Goal: Transaction & Acquisition: Purchase product/service

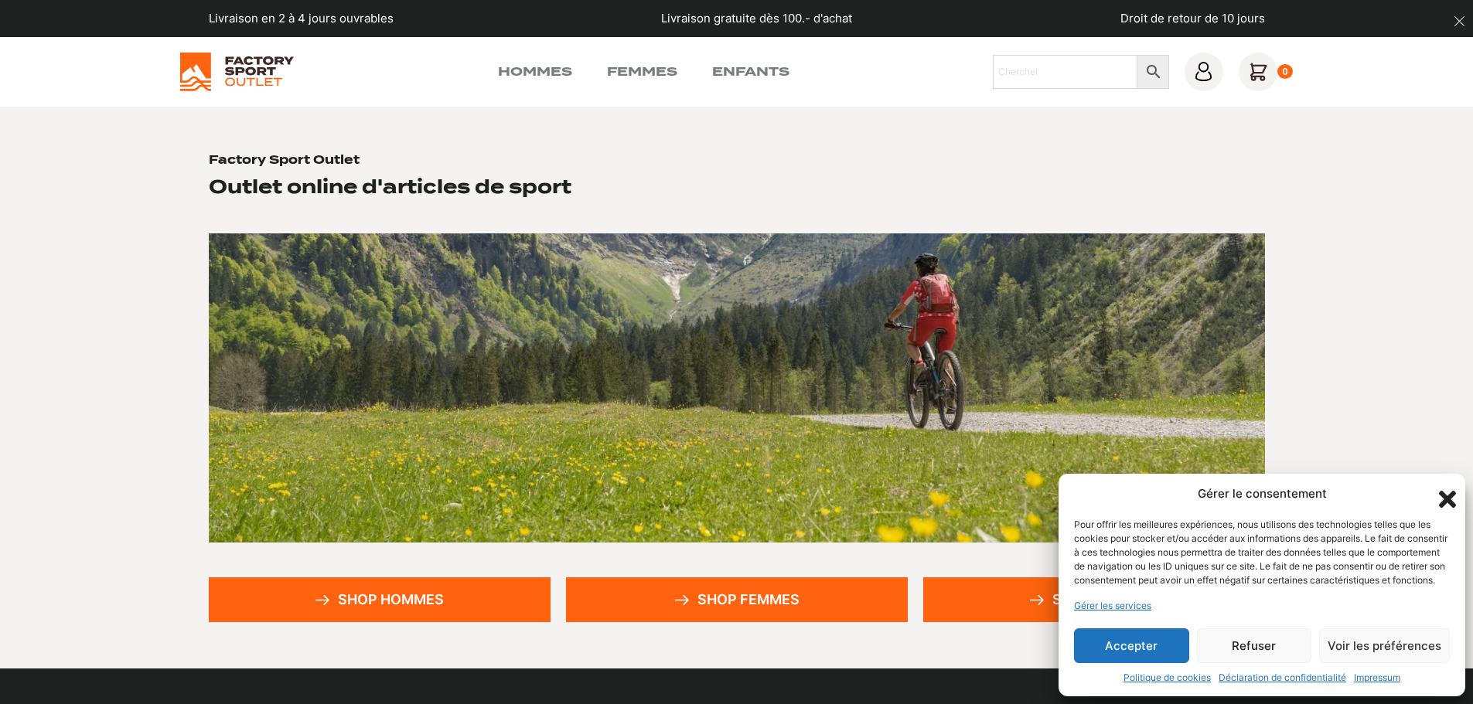
click at [1443, 491] on icon "Fermer la boîte de dialogue" at bounding box center [1447, 499] width 17 height 17
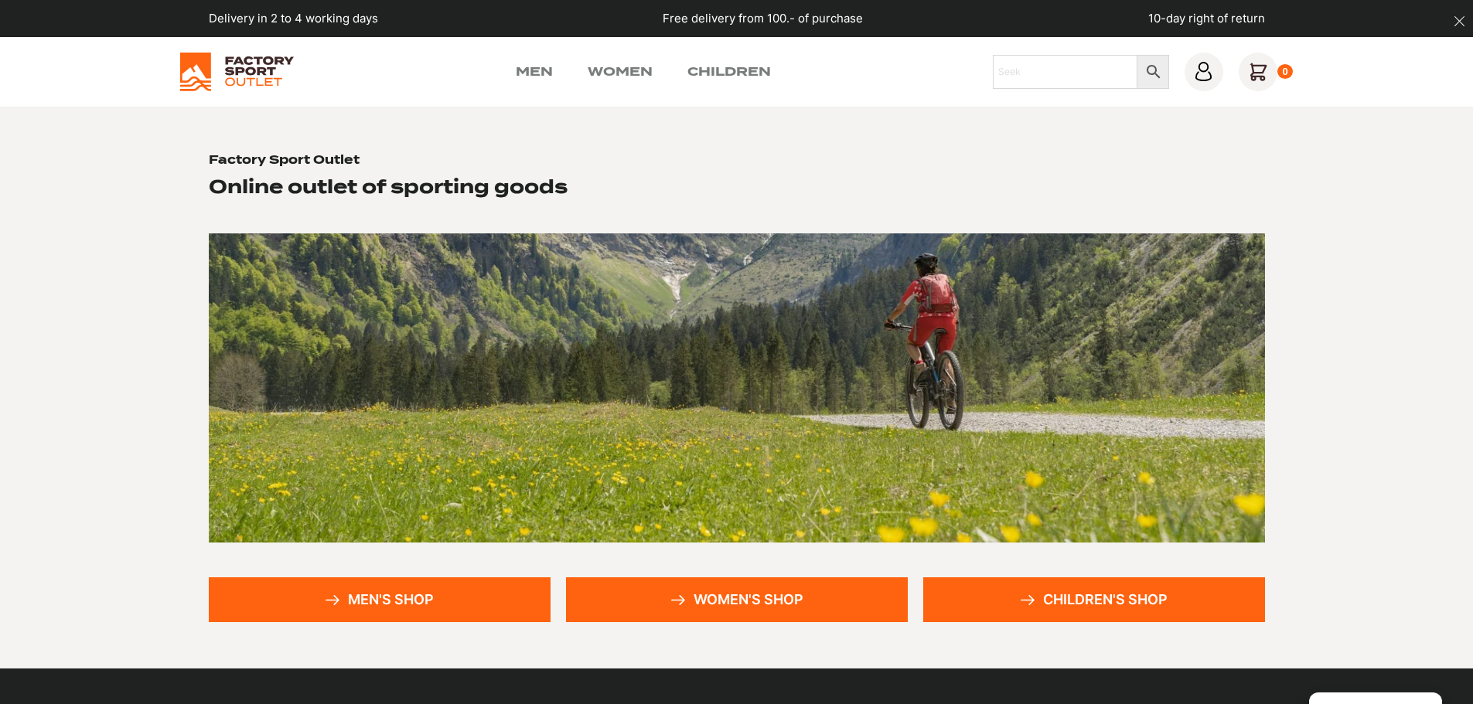
click at [397, 602] on font "Men's Shop" at bounding box center [391, 599] width 86 height 16
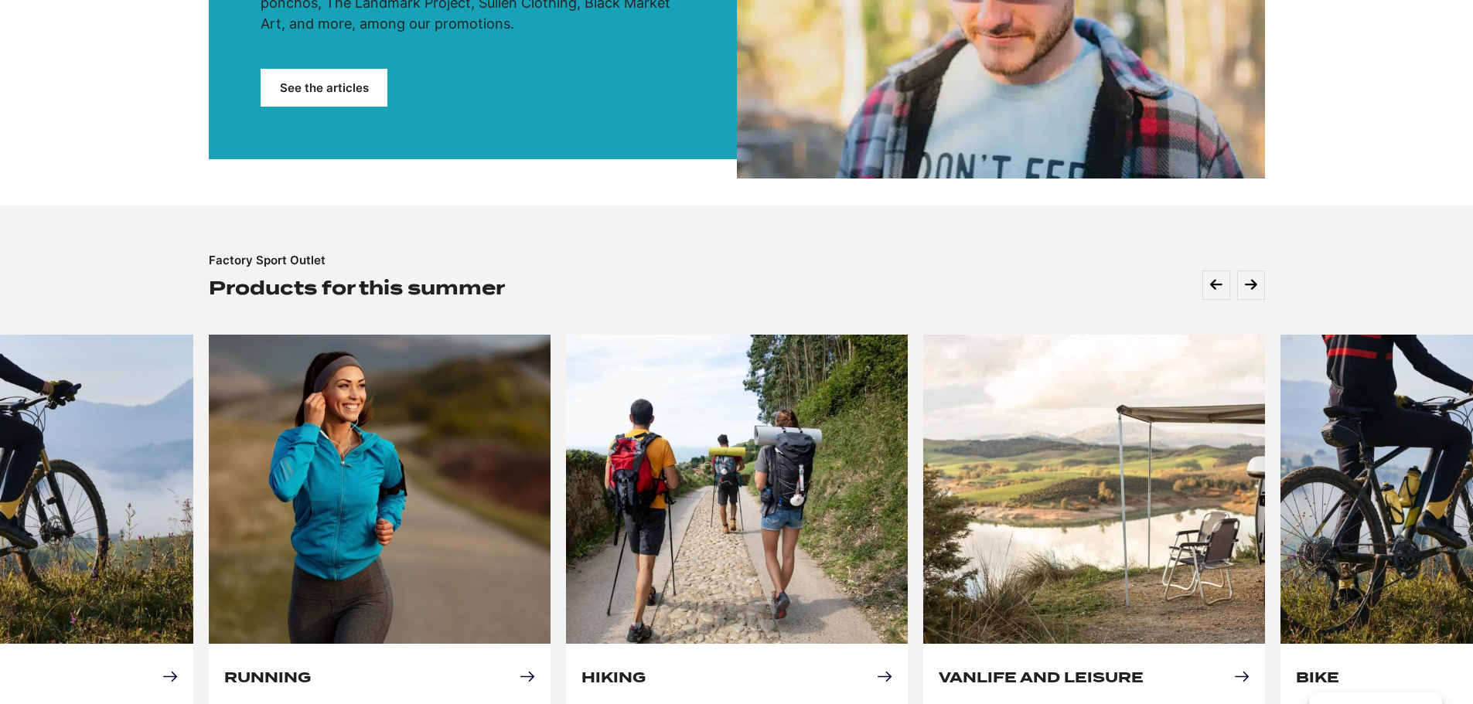
scroll to position [541, 0]
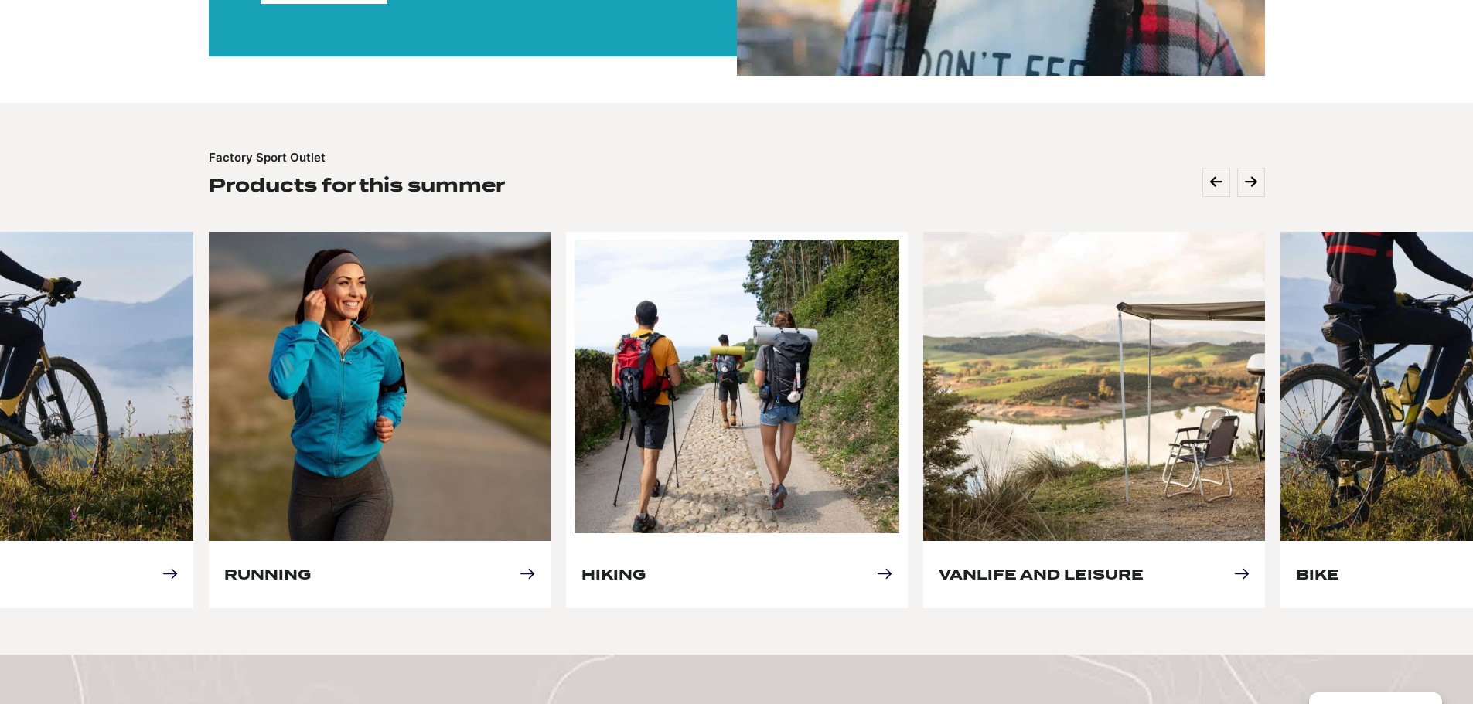
click at [645, 577] on link "Hiking" at bounding box center [613, 575] width 64 height 16
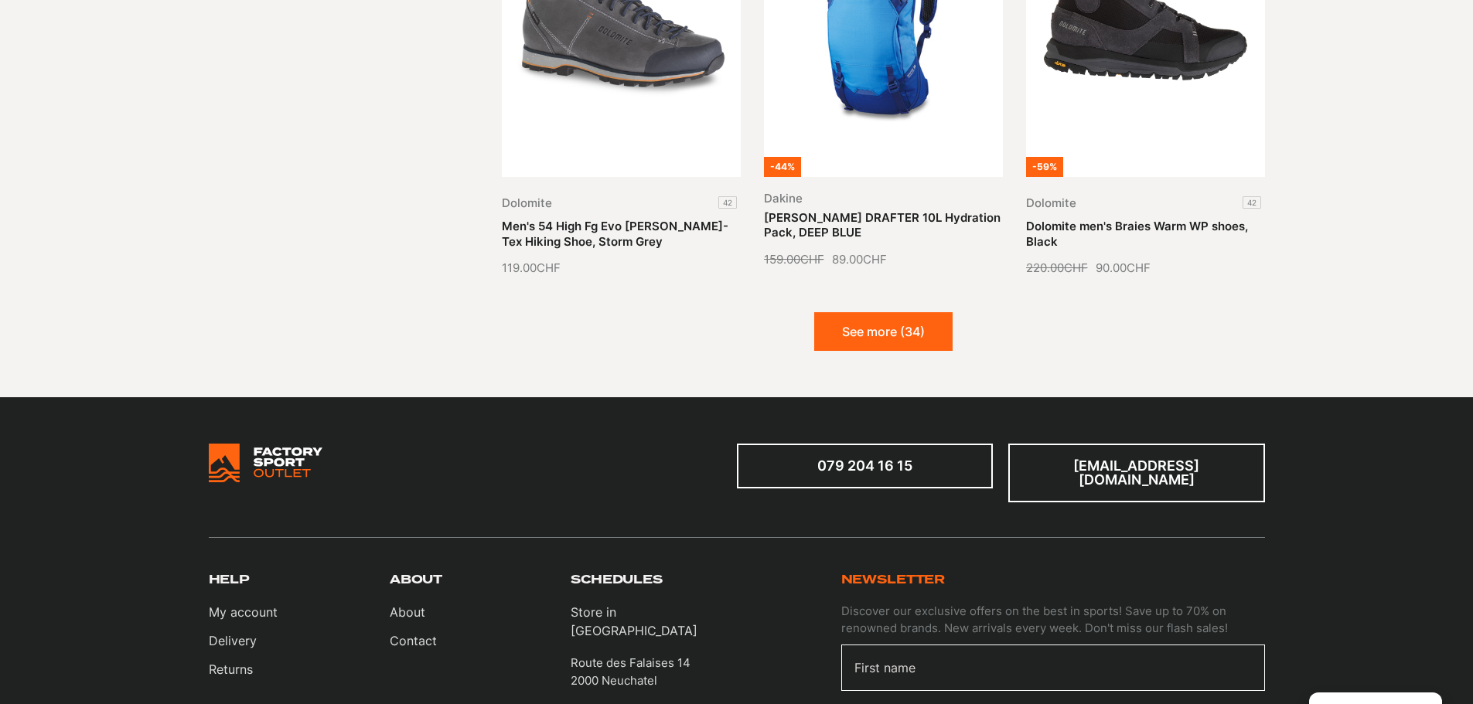
scroll to position [1933, 0]
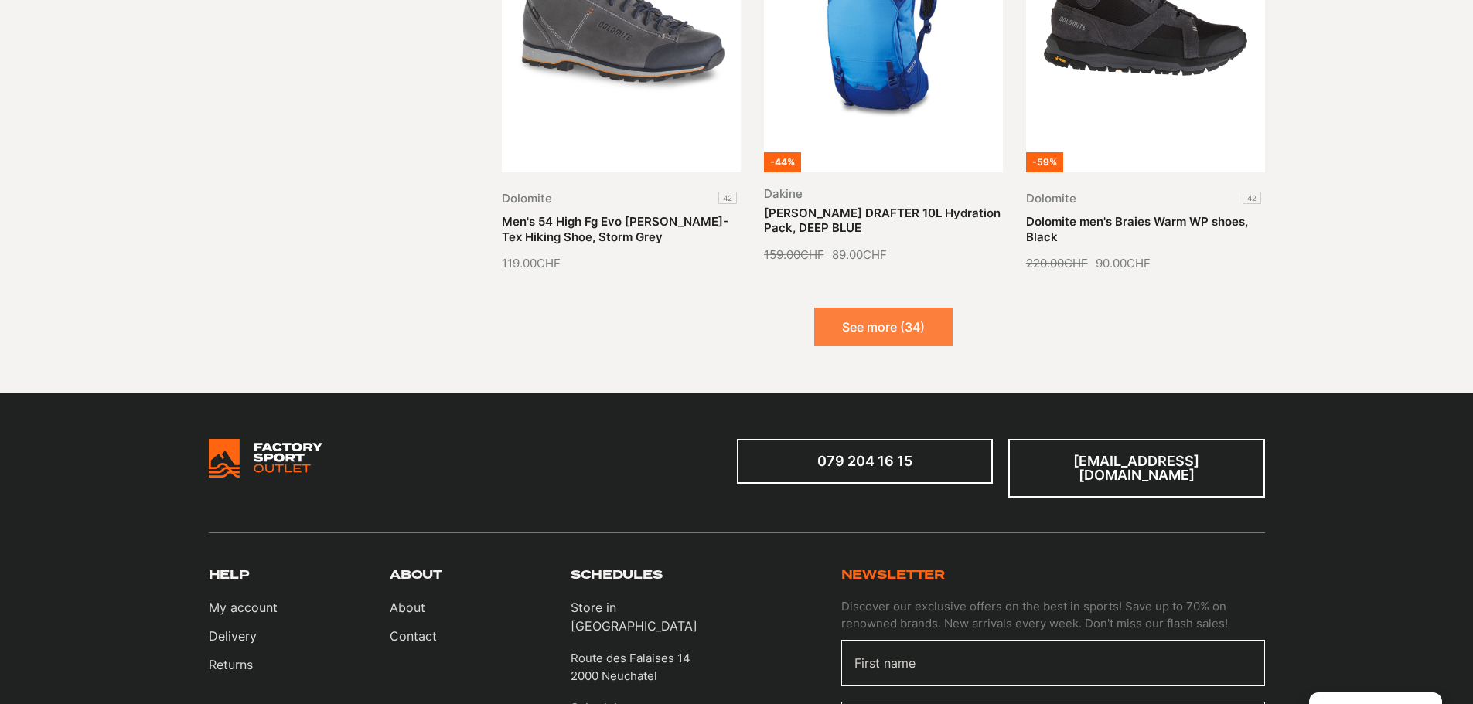
click at [870, 319] on font "See more (34)" at bounding box center [883, 326] width 83 height 15
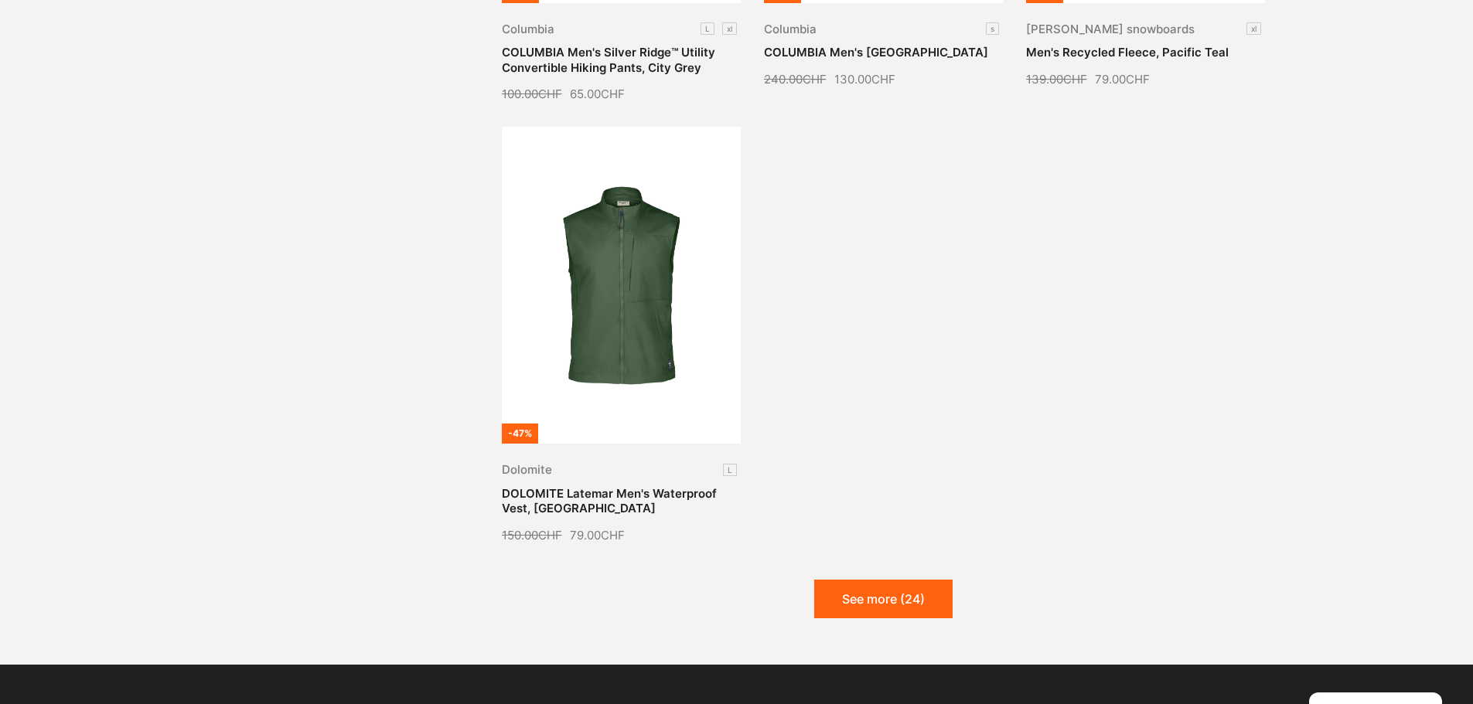
scroll to position [3556, 0]
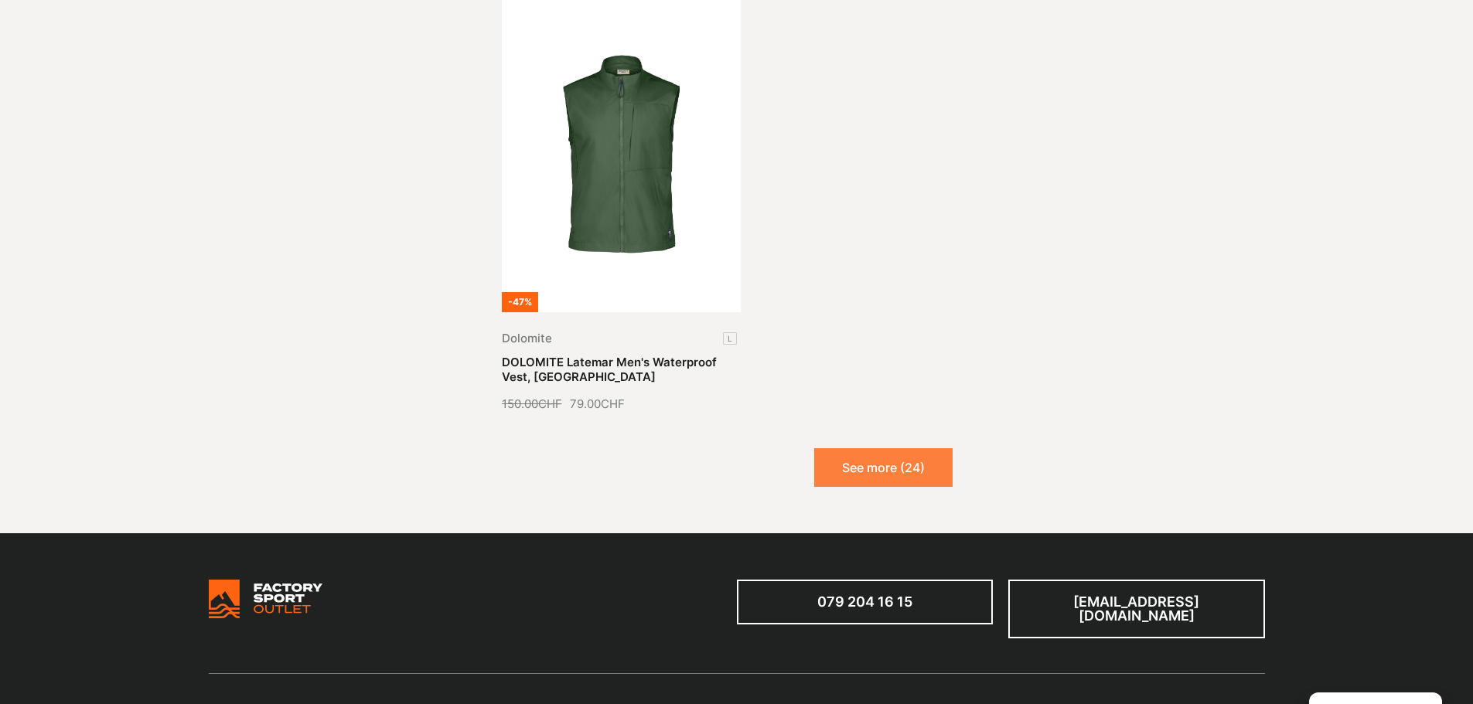
click at [880, 453] on button "See more (24)" at bounding box center [883, 467] width 138 height 39
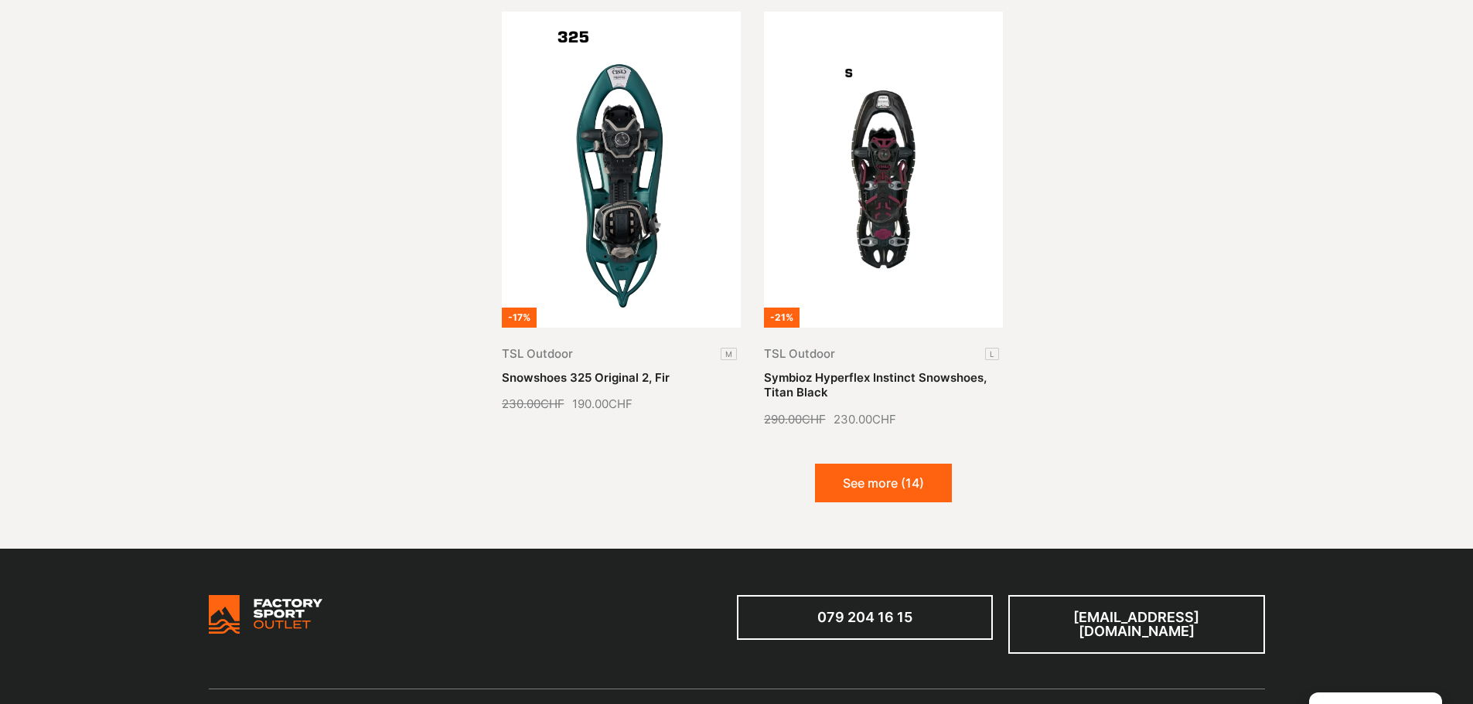
scroll to position [4870, 0]
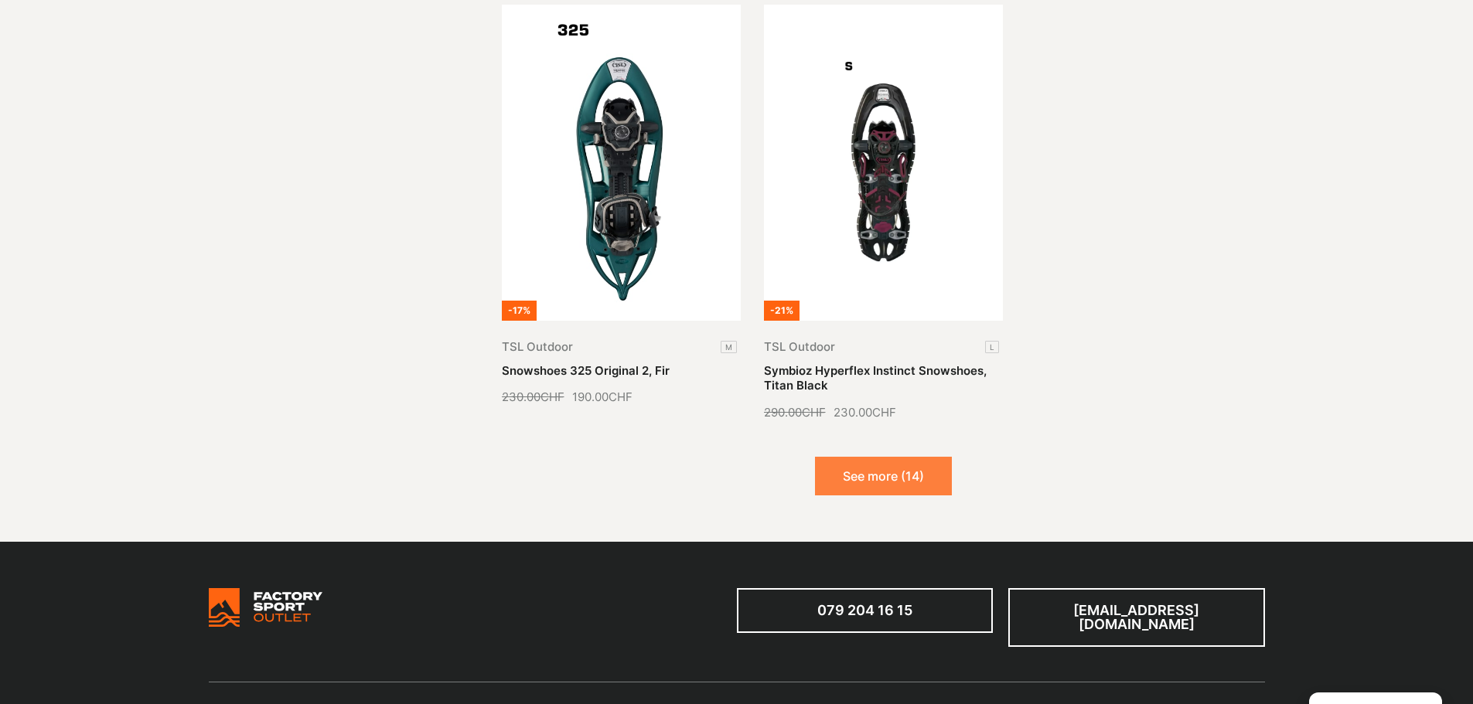
click at [914, 468] on font "See more (14)" at bounding box center [883, 475] width 81 height 15
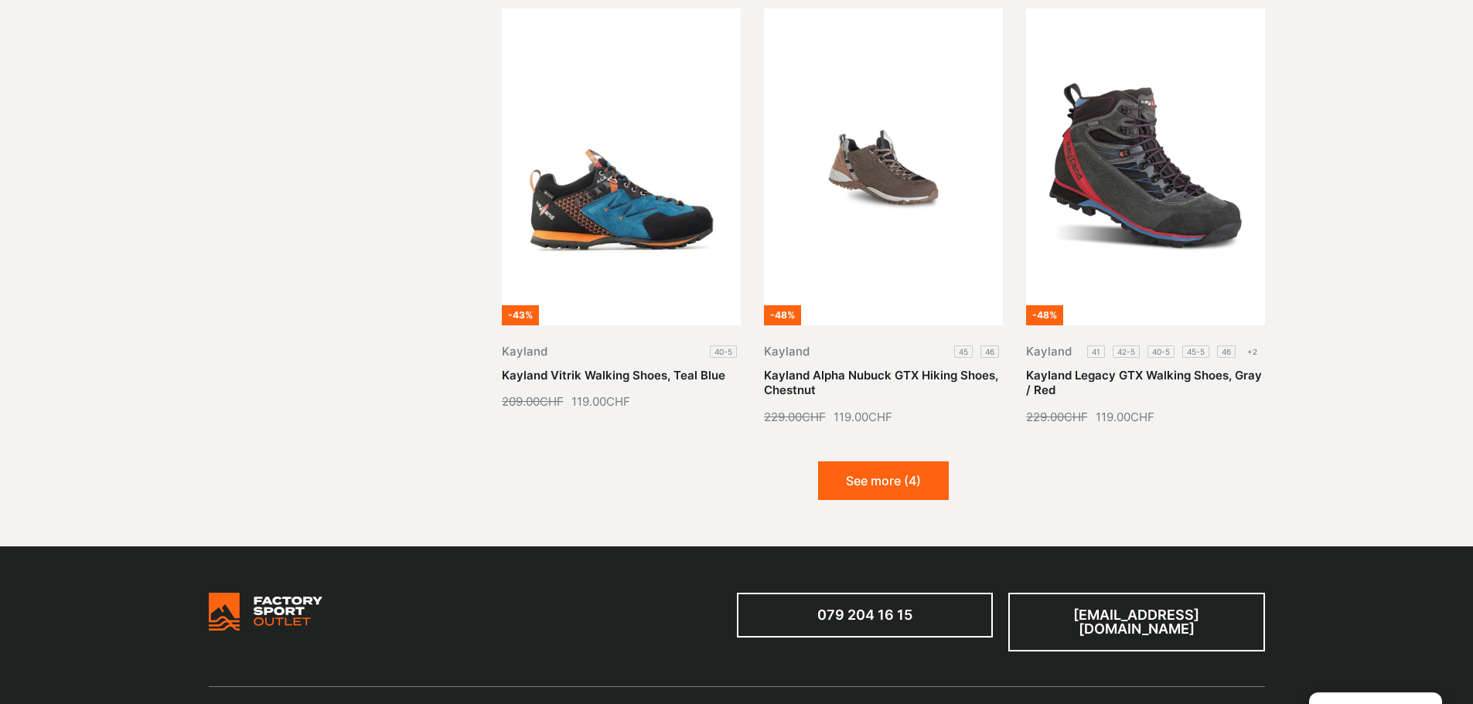
scroll to position [6184, 0]
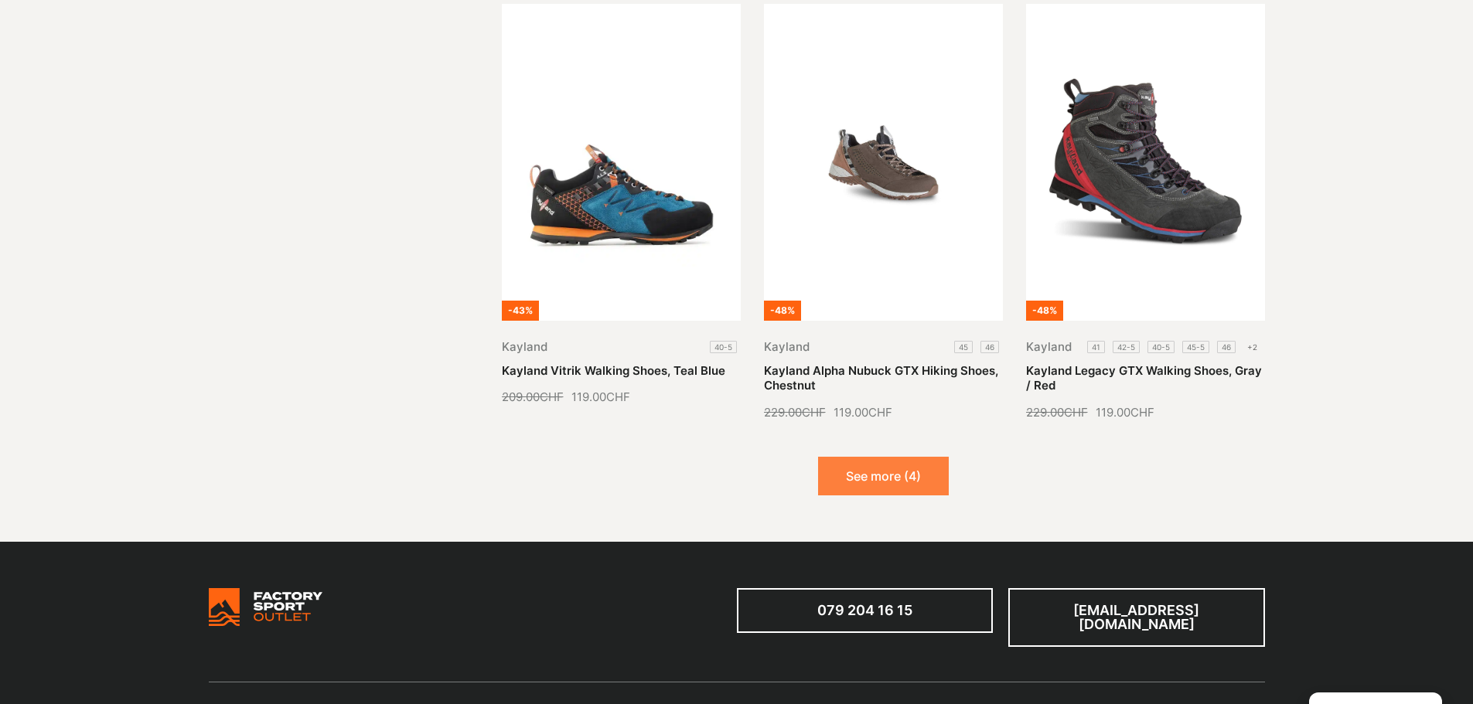
click at [891, 468] on font "See more (4)" at bounding box center [883, 475] width 75 height 15
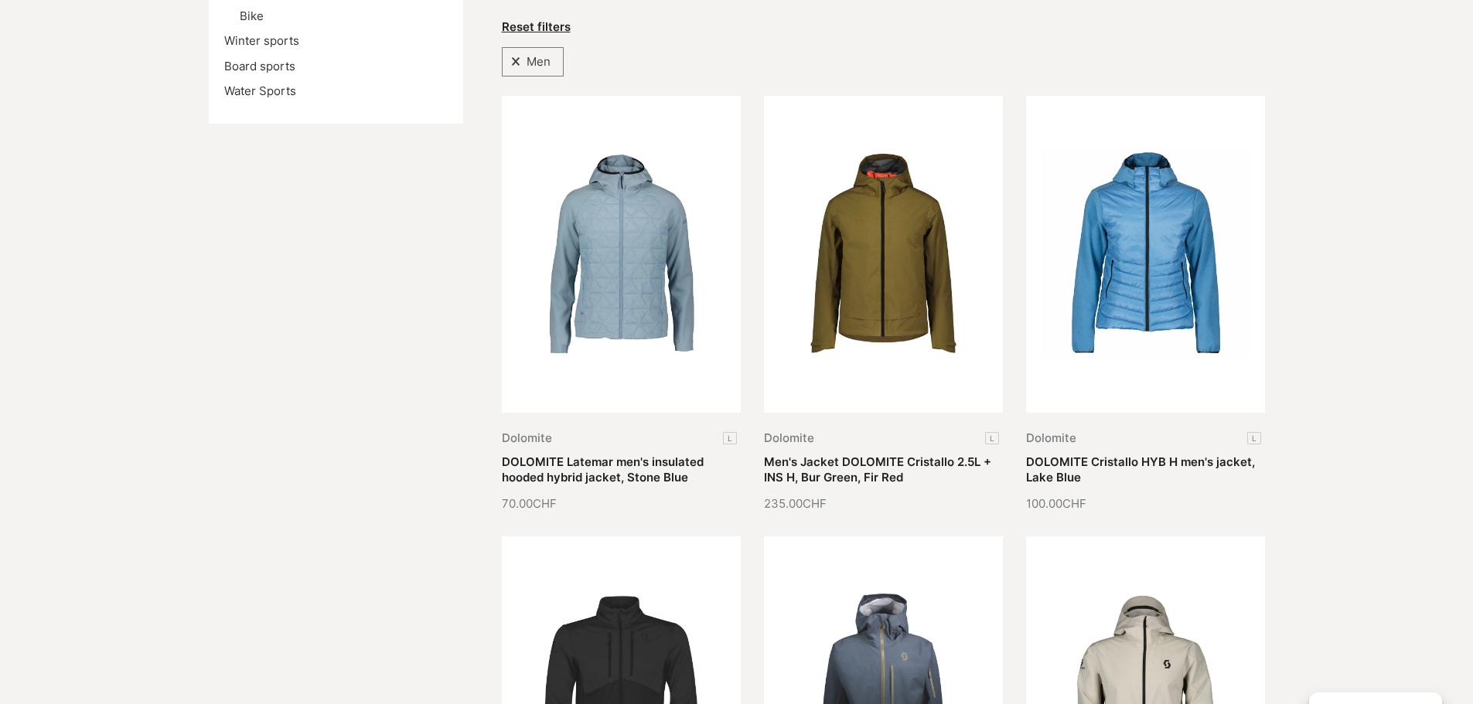
scroll to position [0, 0]
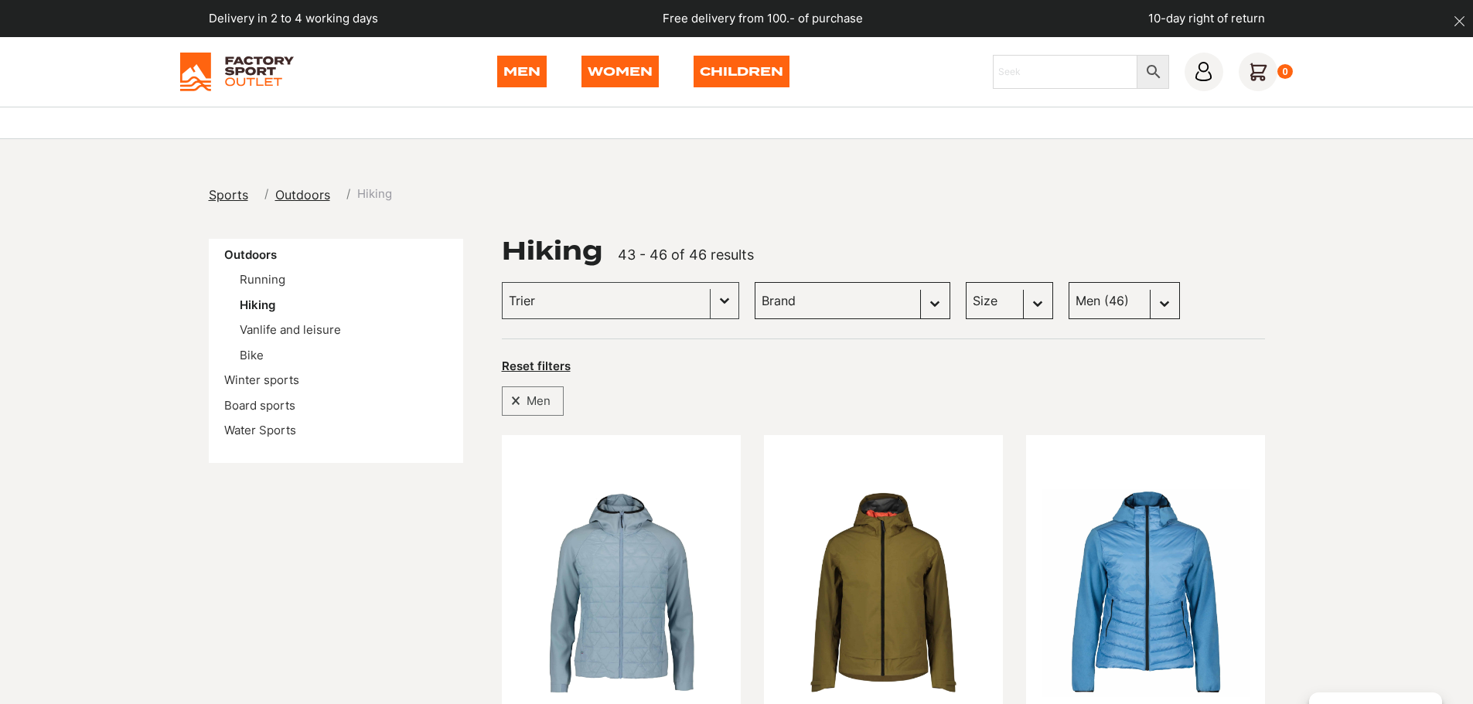
click at [609, 70] on font "Women" at bounding box center [620, 71] width 65 height 15
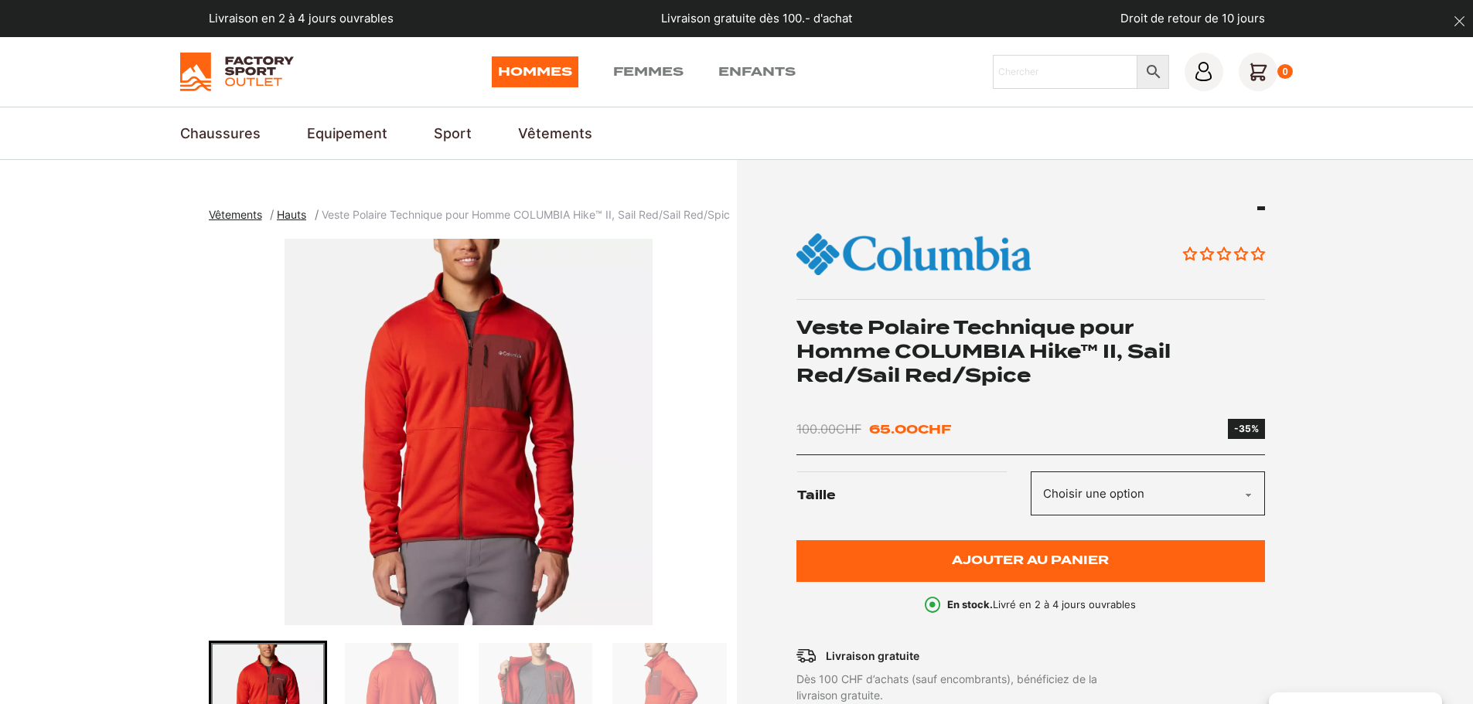
click at [518, 432] on img "1 of 4" at bounding box center [469, 432] width 520 height 387
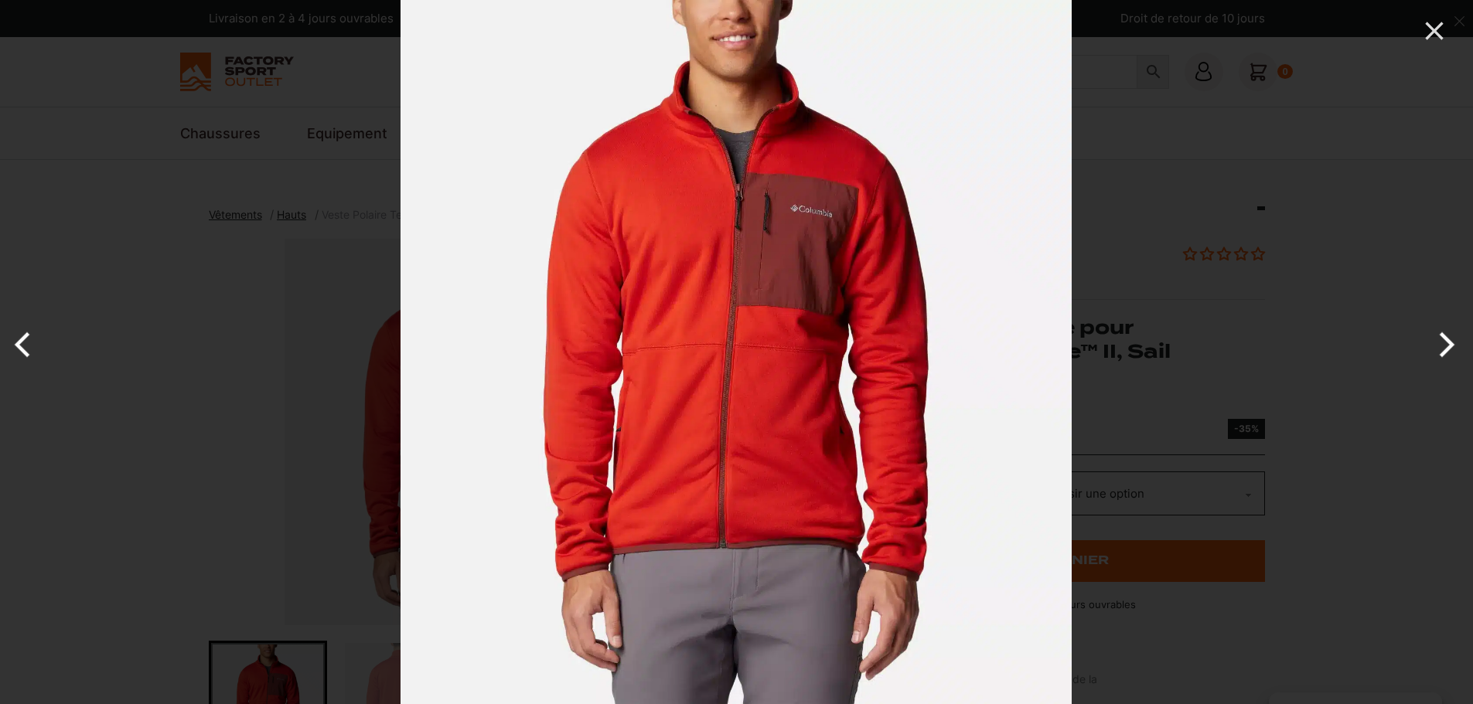
click at [1441, 346] on button "Next" at bounding box center [1444, 344] width 58 height 77
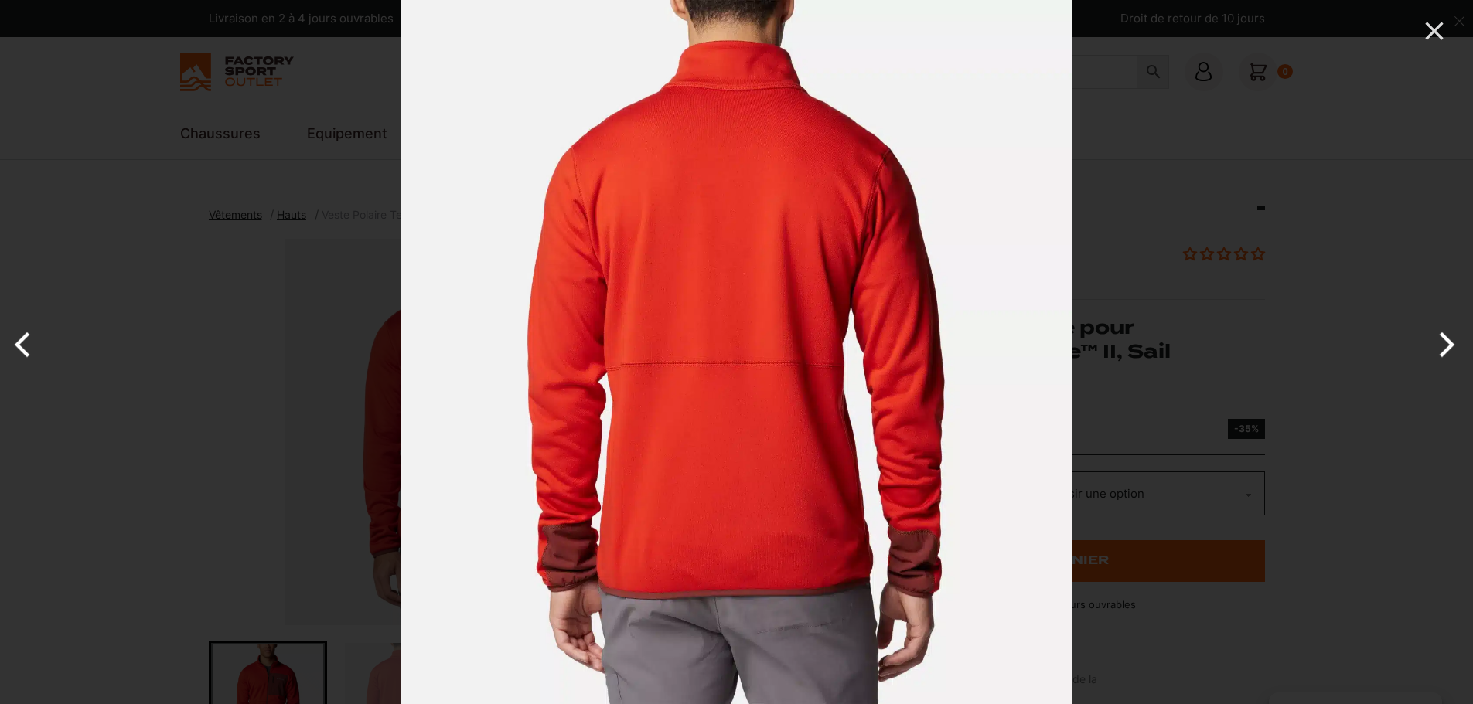
click at [1441, 346] on button "Next" at bounding box center [1444, 344] width 58 height 77
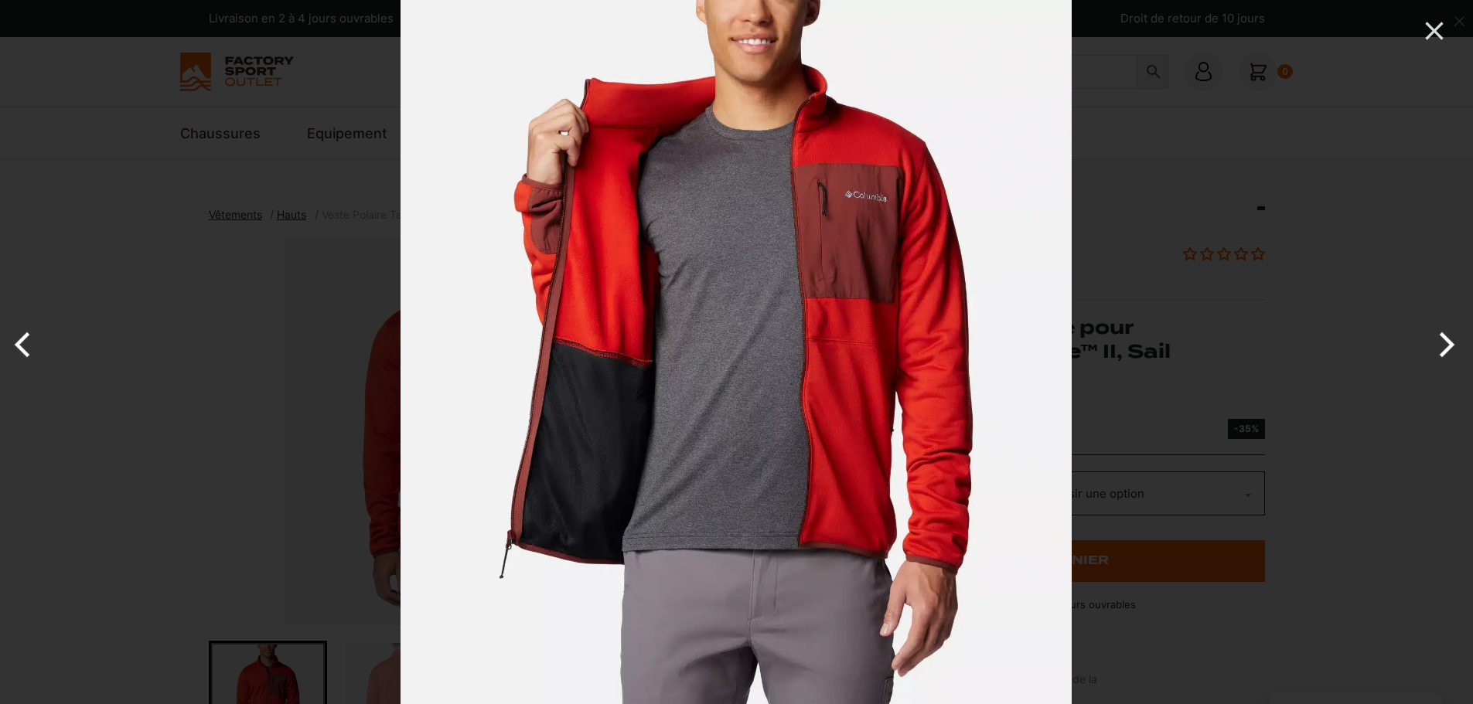
click at [1441, 346] on button "Next" at bounding box center [1444, 344] width 58 height 77
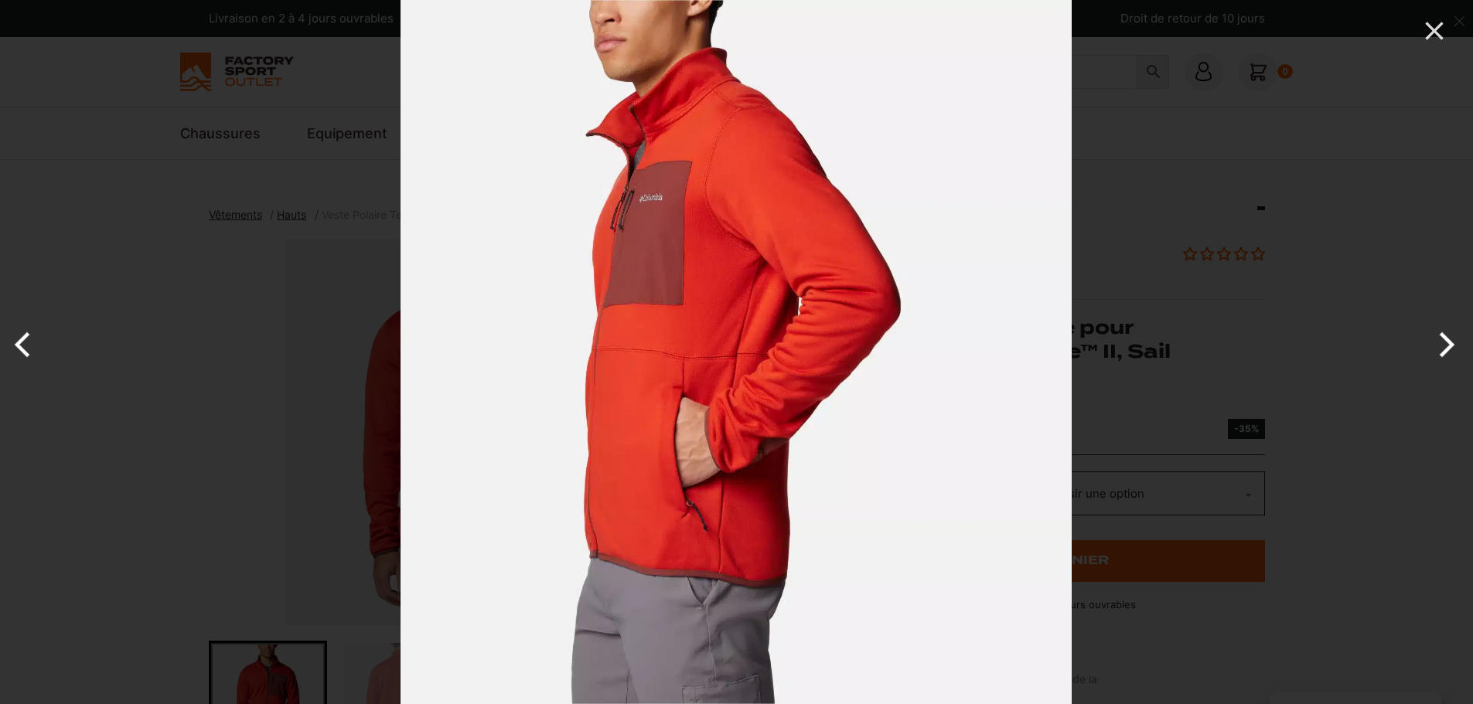
click at [1441, 346] on button "Next" at bounding box center [1444, 344] width 58 height 77
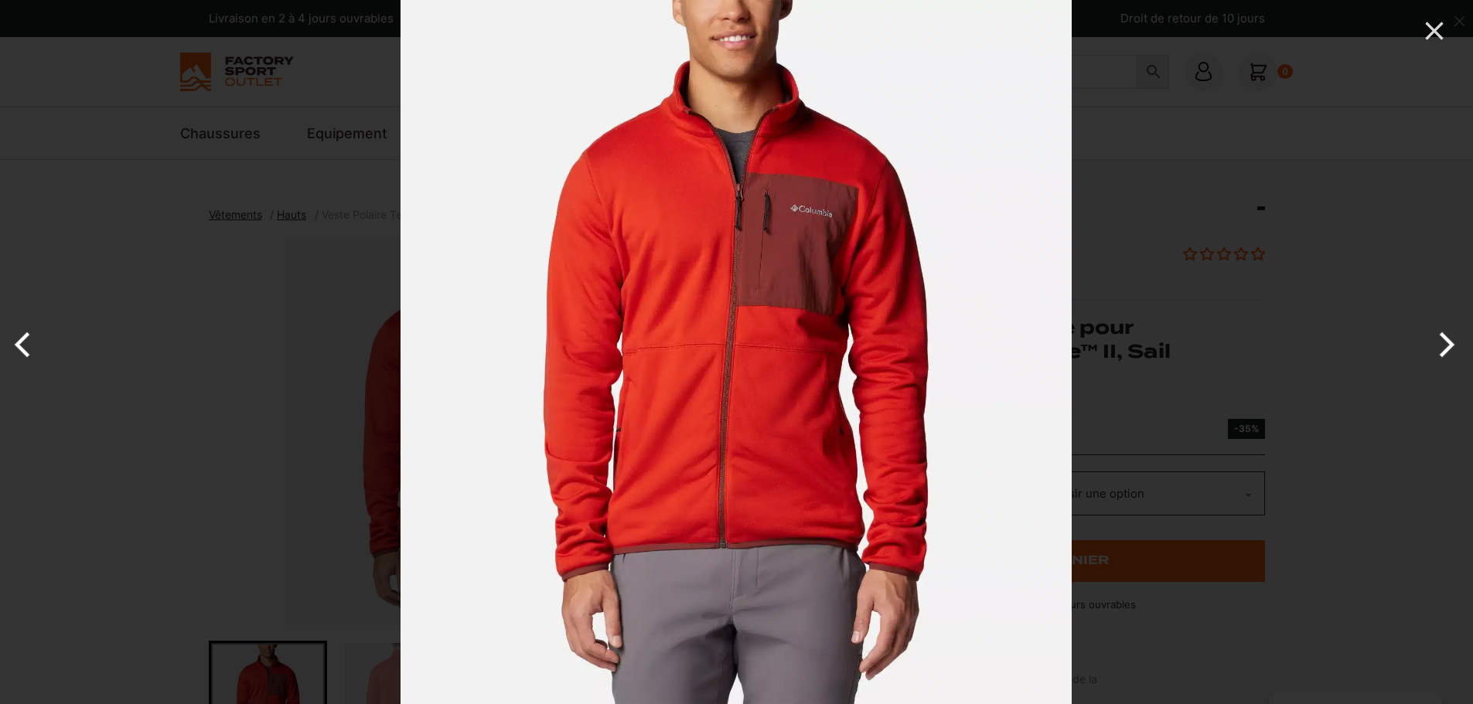
click at [1441, 346] on button "Next" at bounding box center [1444, 344] width 58 height 77
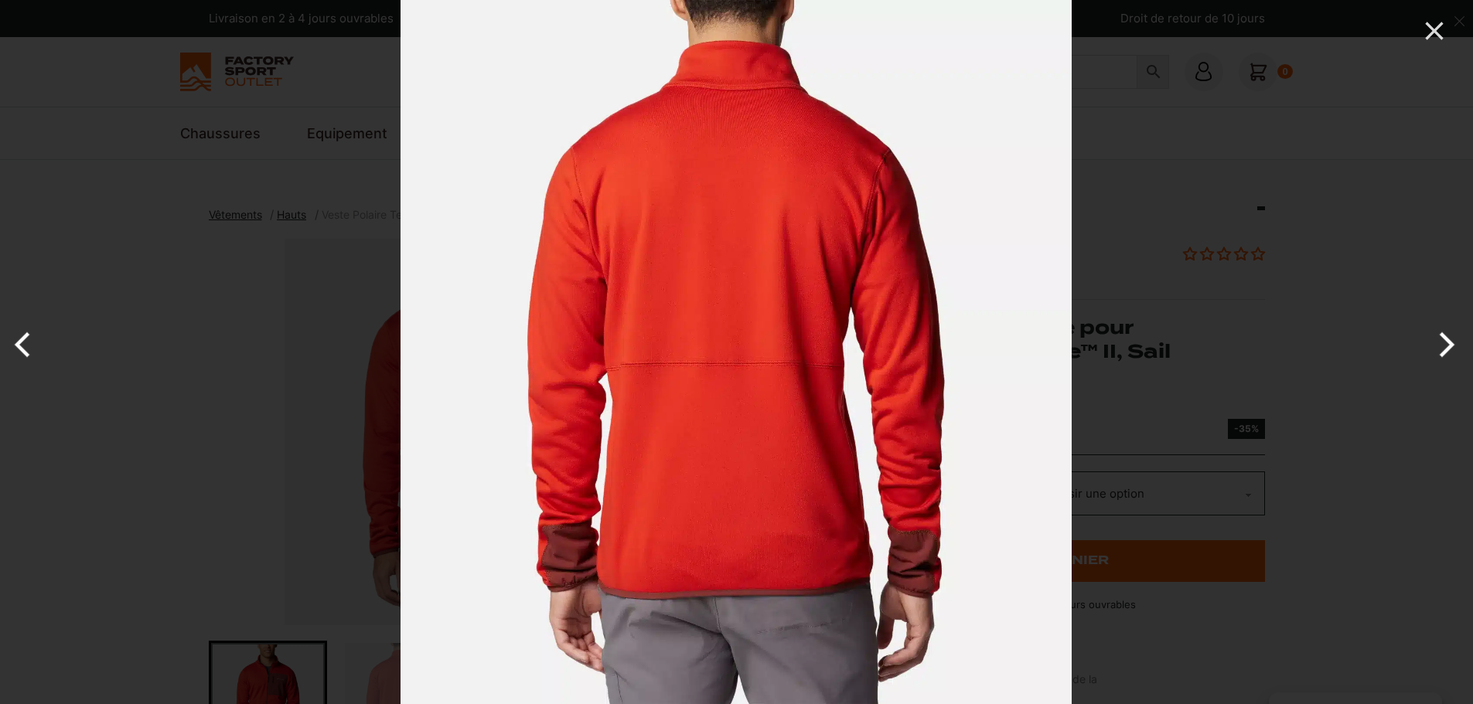
click at [1441, 346] on button "Next" at bounding box center [1444, 344] width 58 height 77
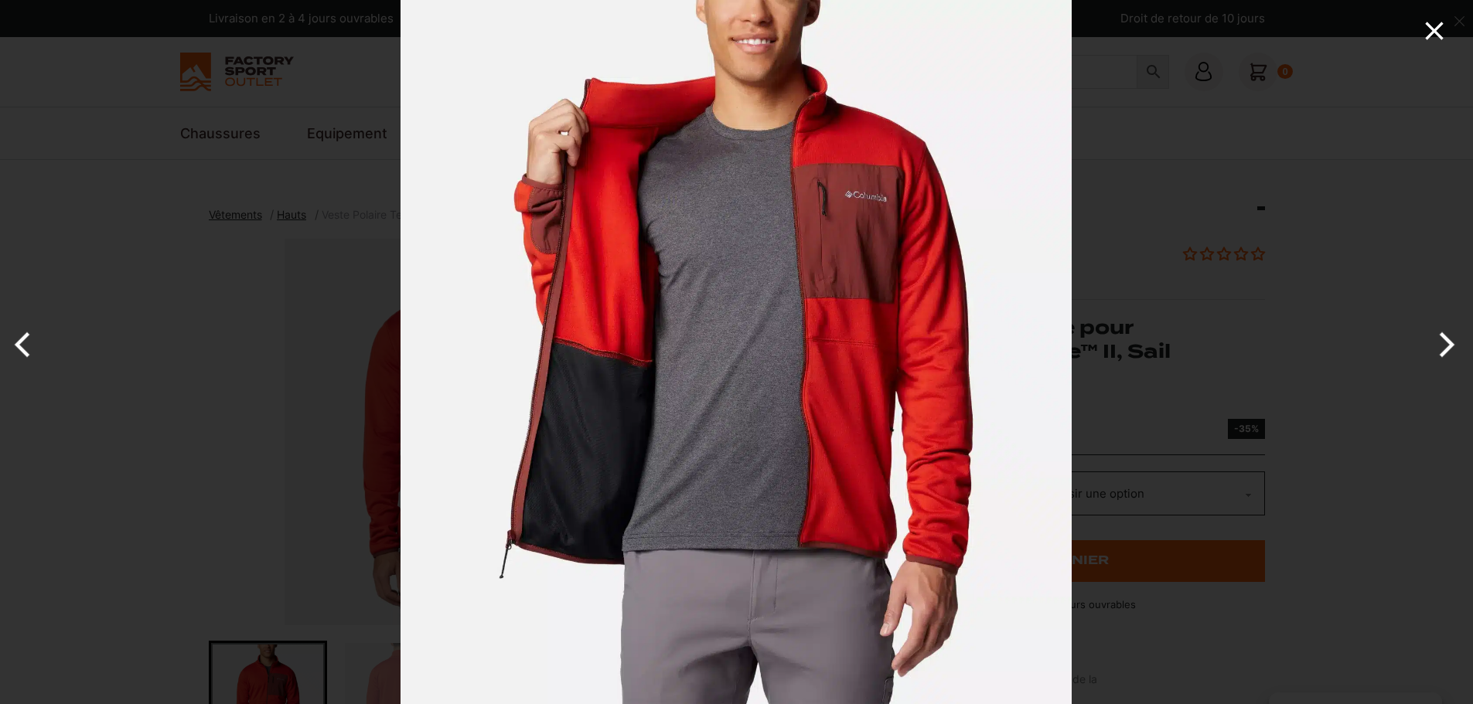
click at [1438, 39] on icon "Close" at bounding box center [1434, 30] width 31 height 31
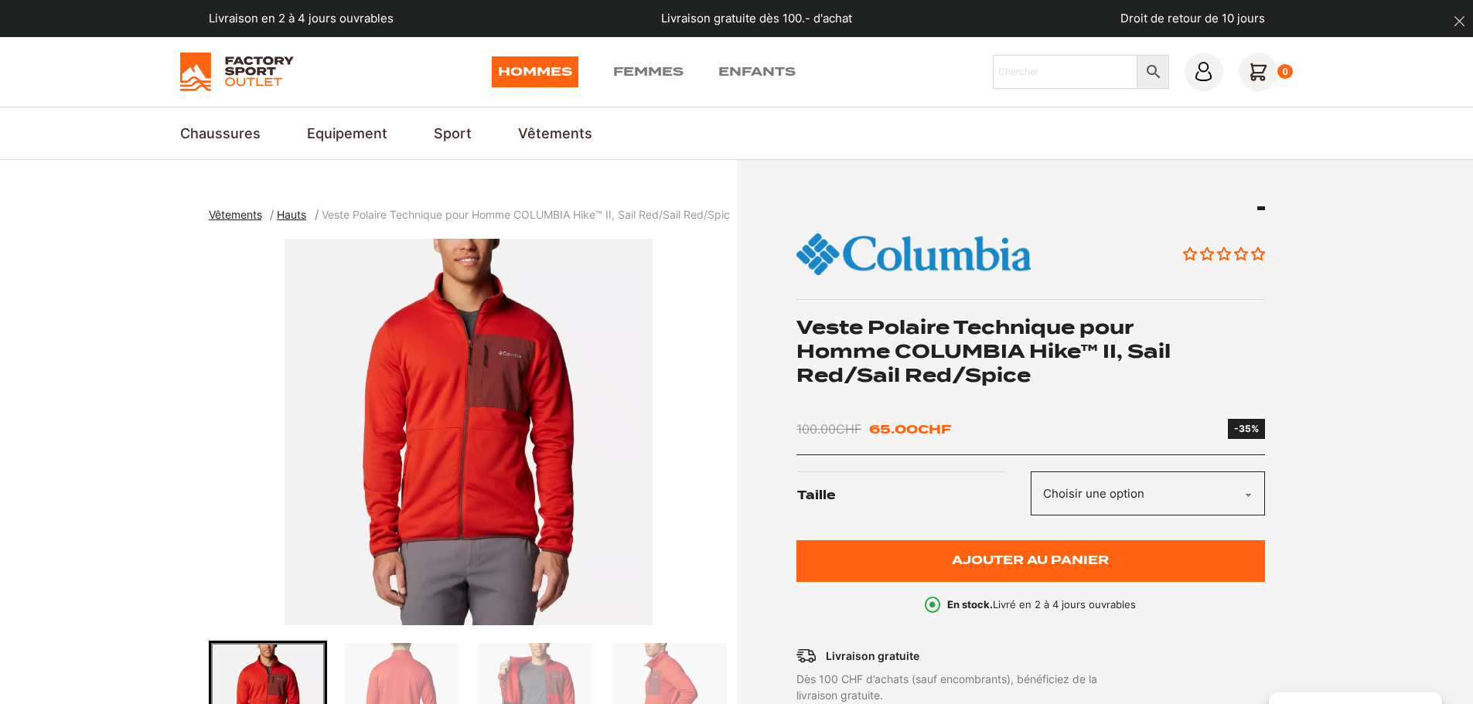
click at [1203, 497] on select "Choisir une option XL" at bounding box center [1147, 494] width 234 height 44
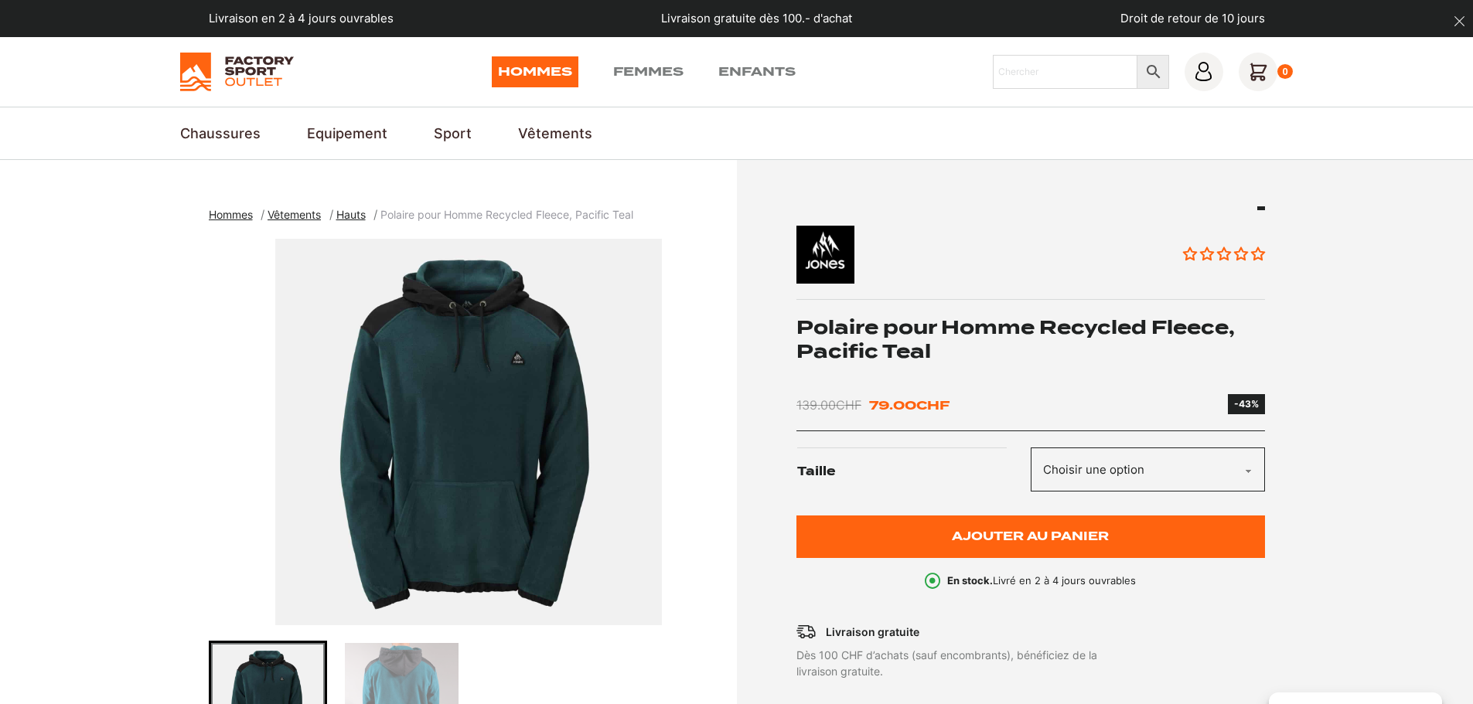
click at [496, 421] on img "1 of 2" at bounding box center [469, 432] width 520 height 387
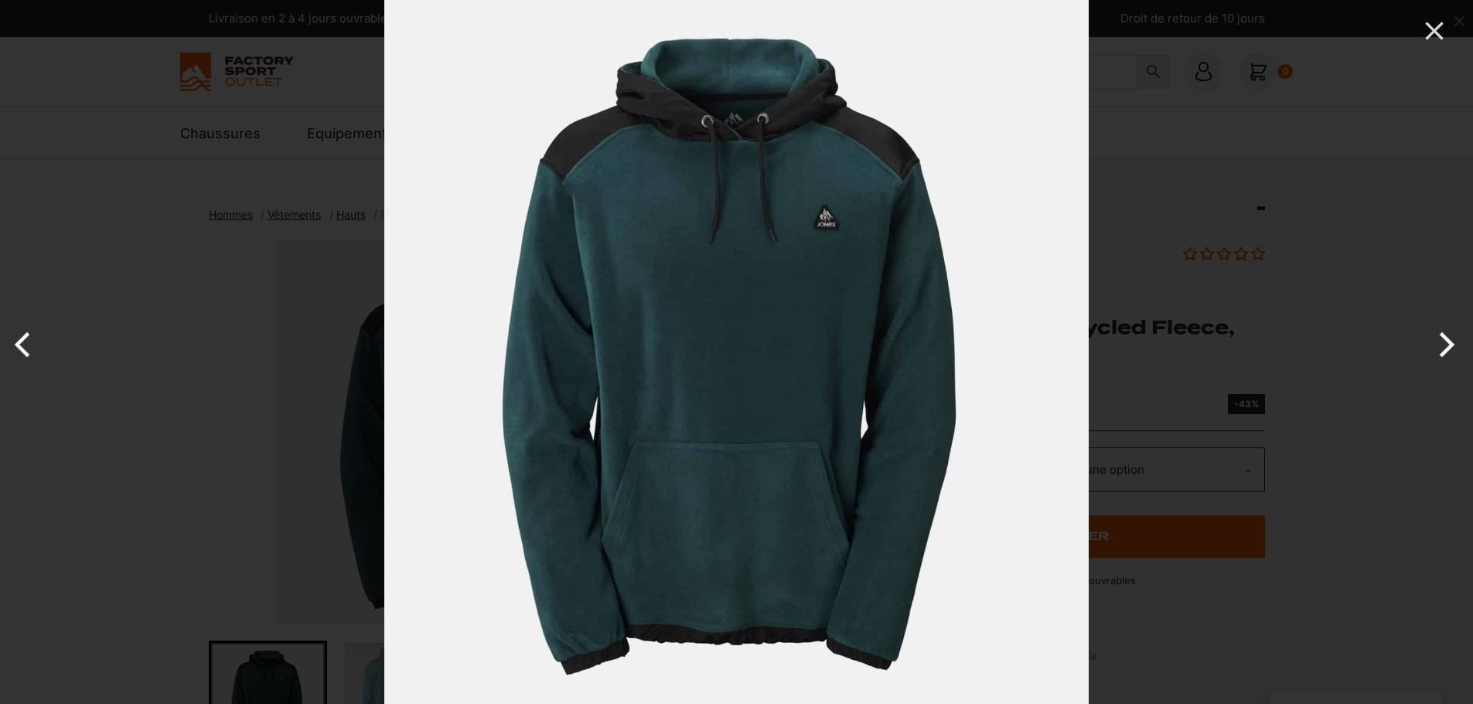
click at [1429, 349] on button "Next" at bounding box center [1444, 344] width 58 height 77
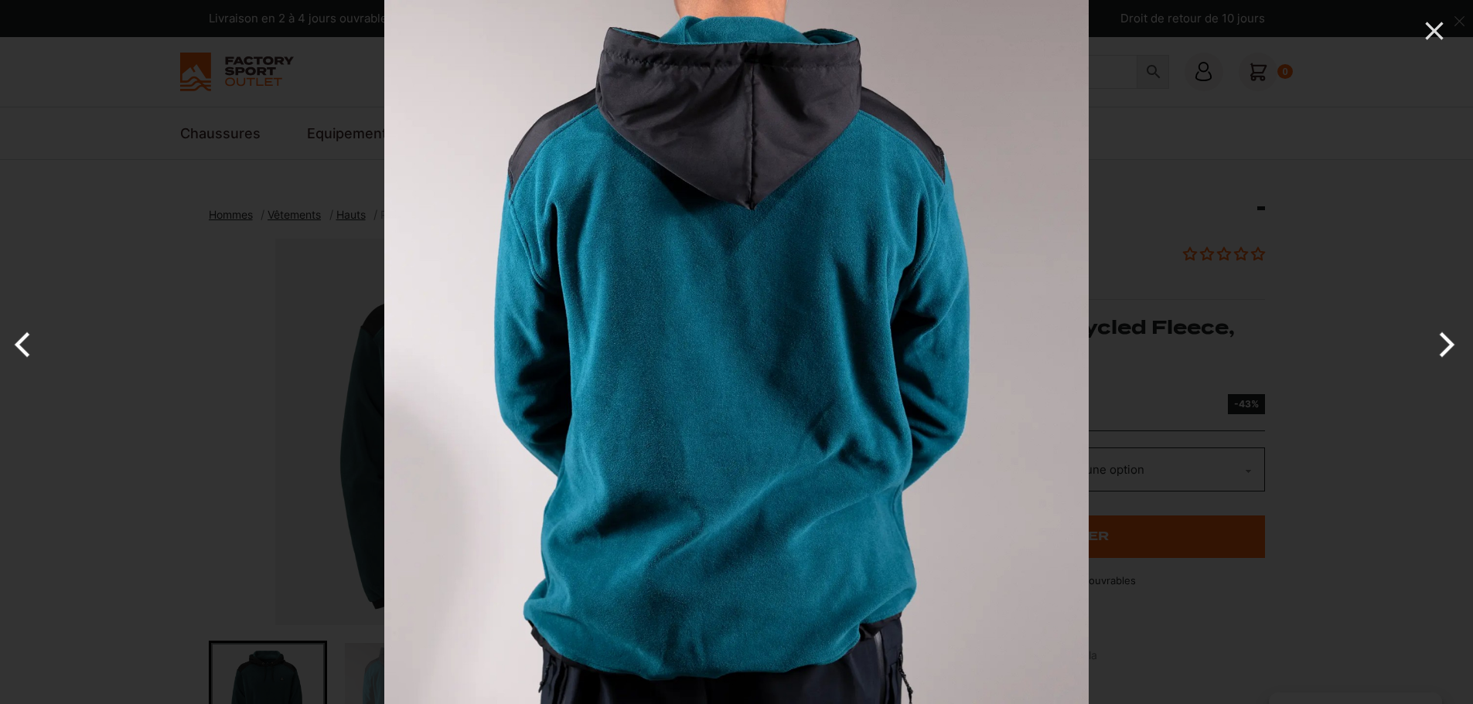
click at [1430, 349] on button "Next" at bounding box center [1444, 344] width 58 height 77
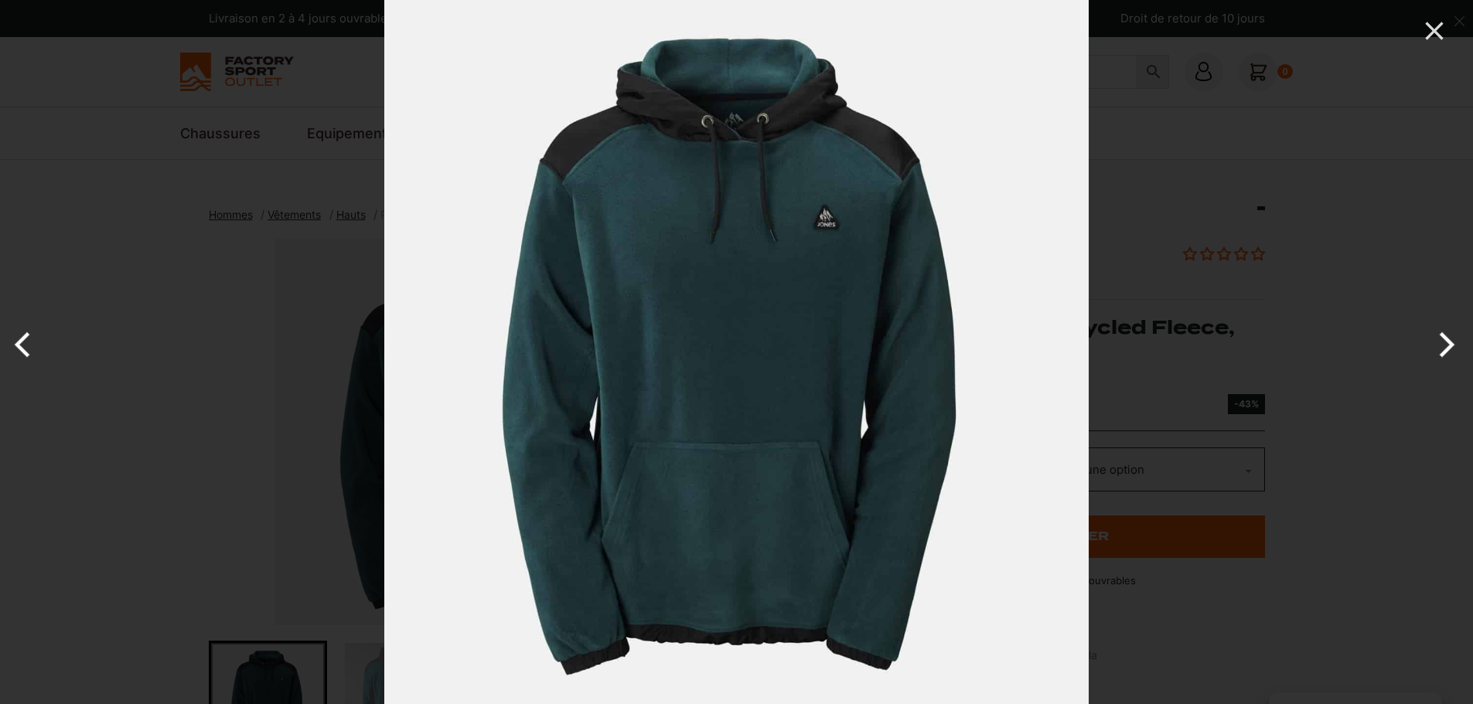
click at [1430, 349] on button "Next" at bounding box center [1444, 344] width 58 height 77
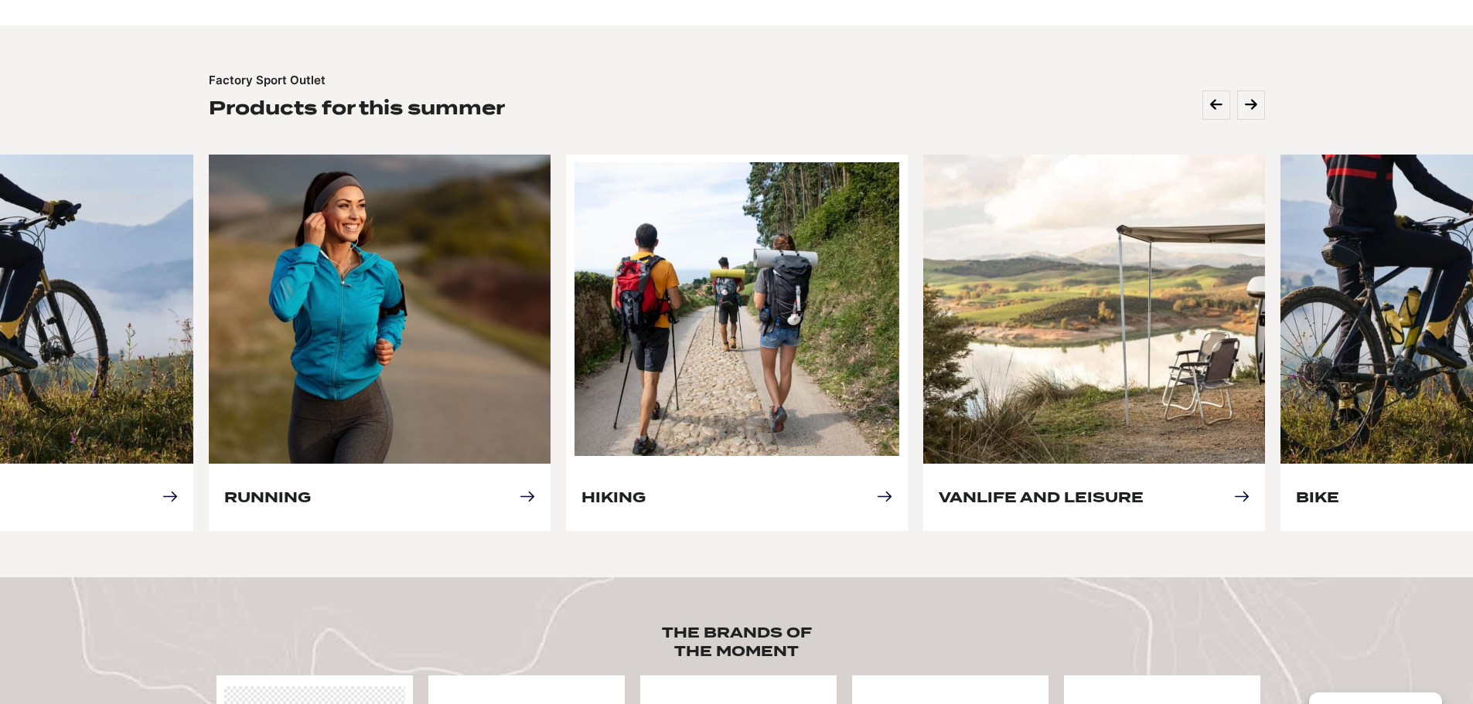
scroll to position [618, 0]
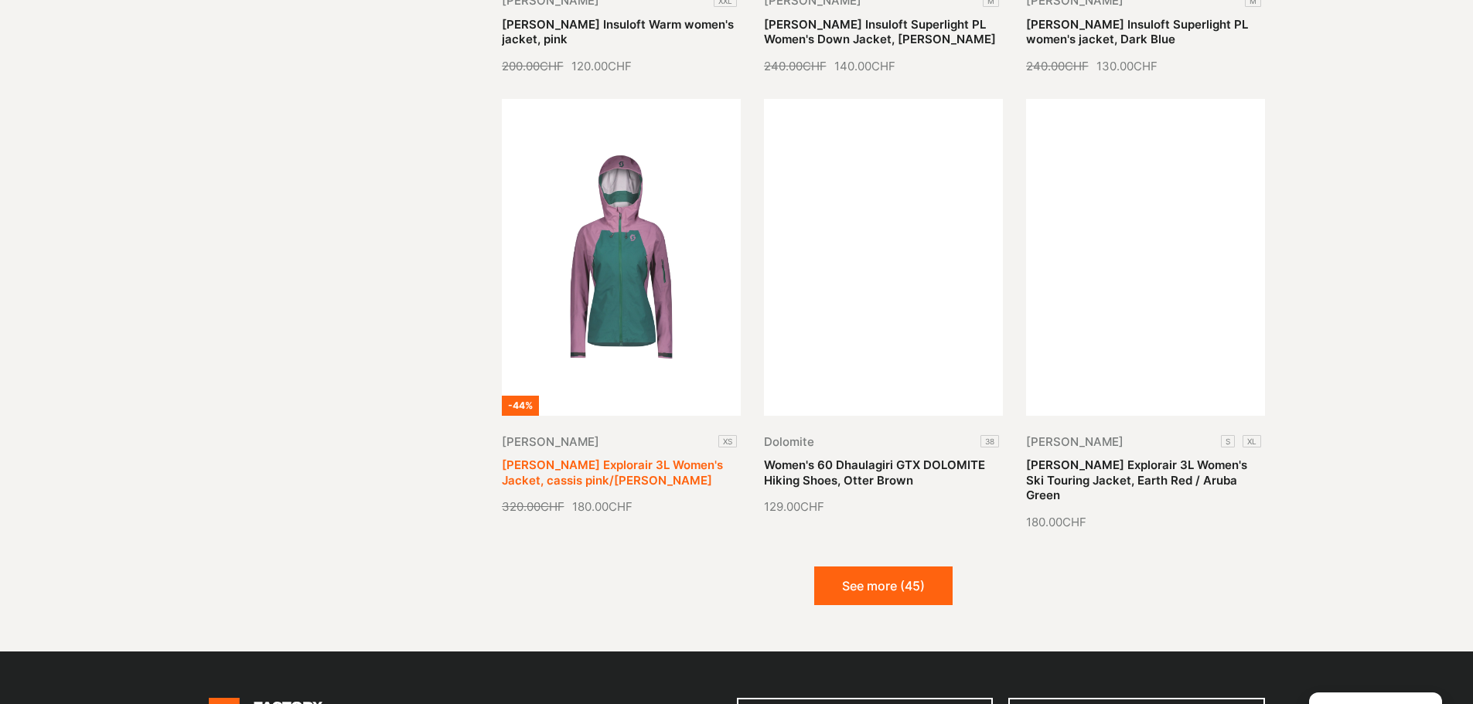
scroll to position [1778, 0]
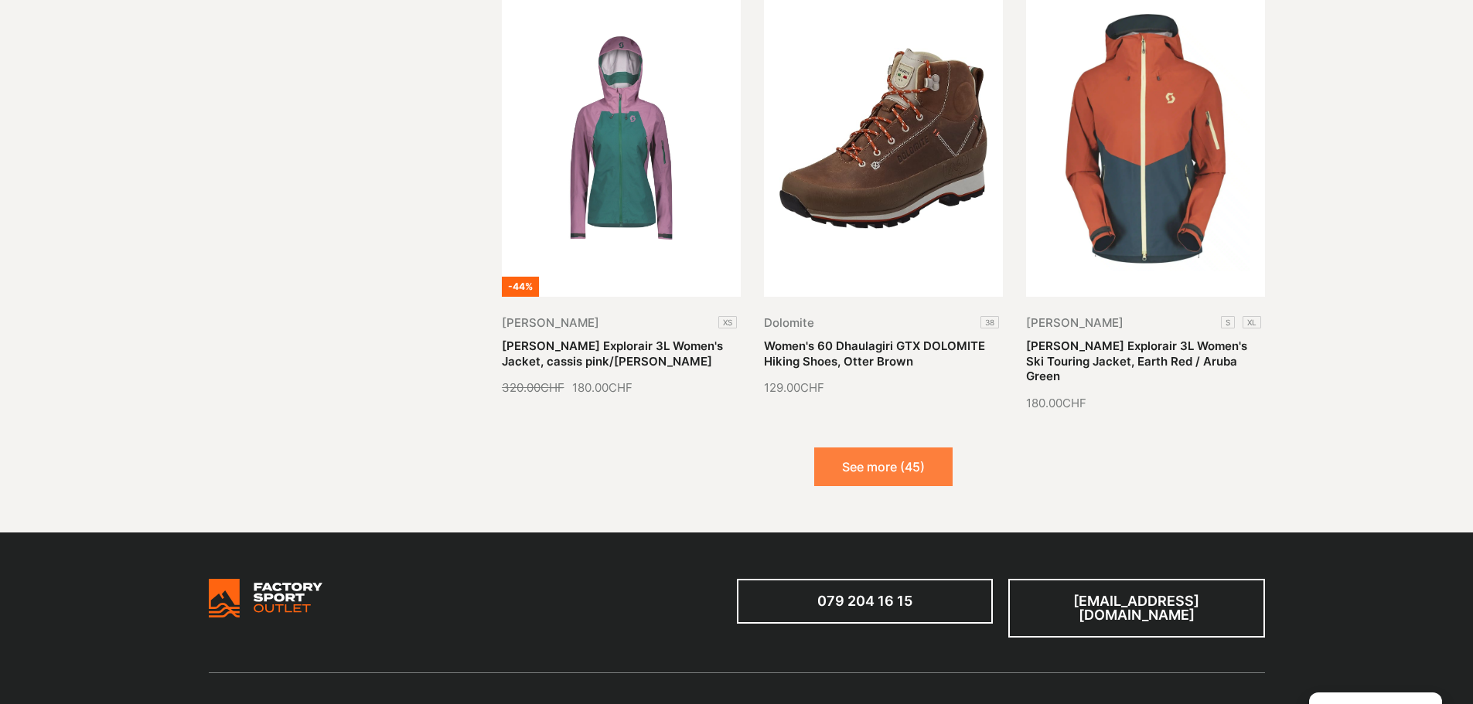
click at [941, 449] on button "See more (45)" at bounding box center [883, 467] width 138 height 39
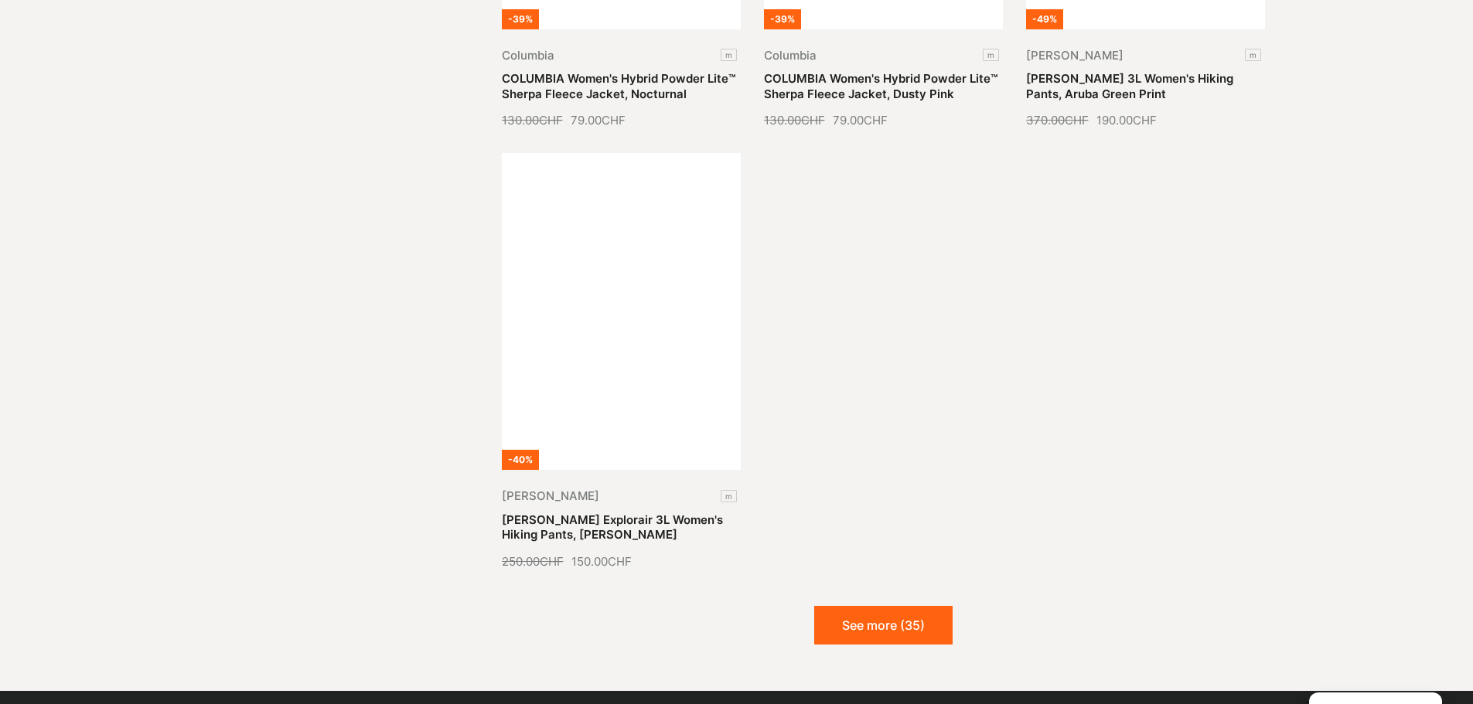
scroll to position [3401, 0]
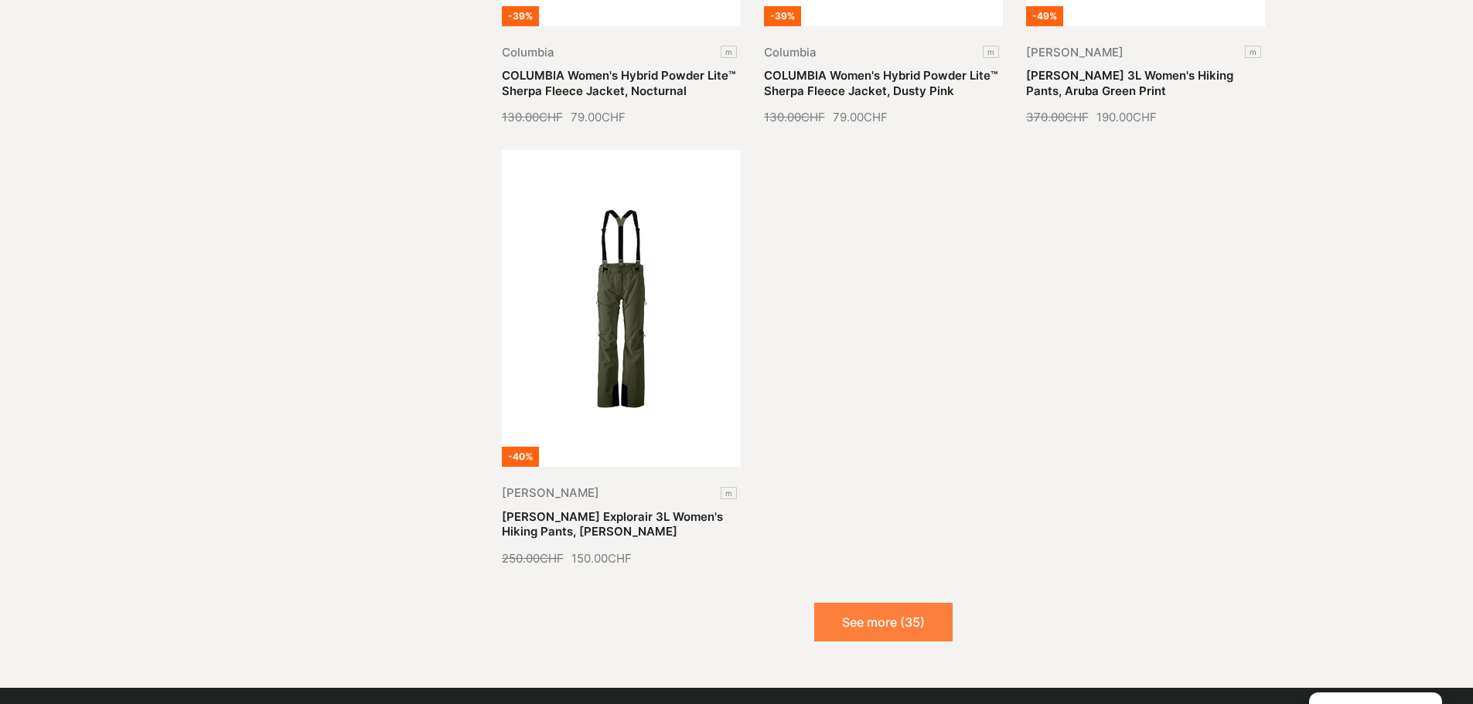
click at [859, 615] on font "See more (35)" at bounding box center [883, 622] width 83 height 15
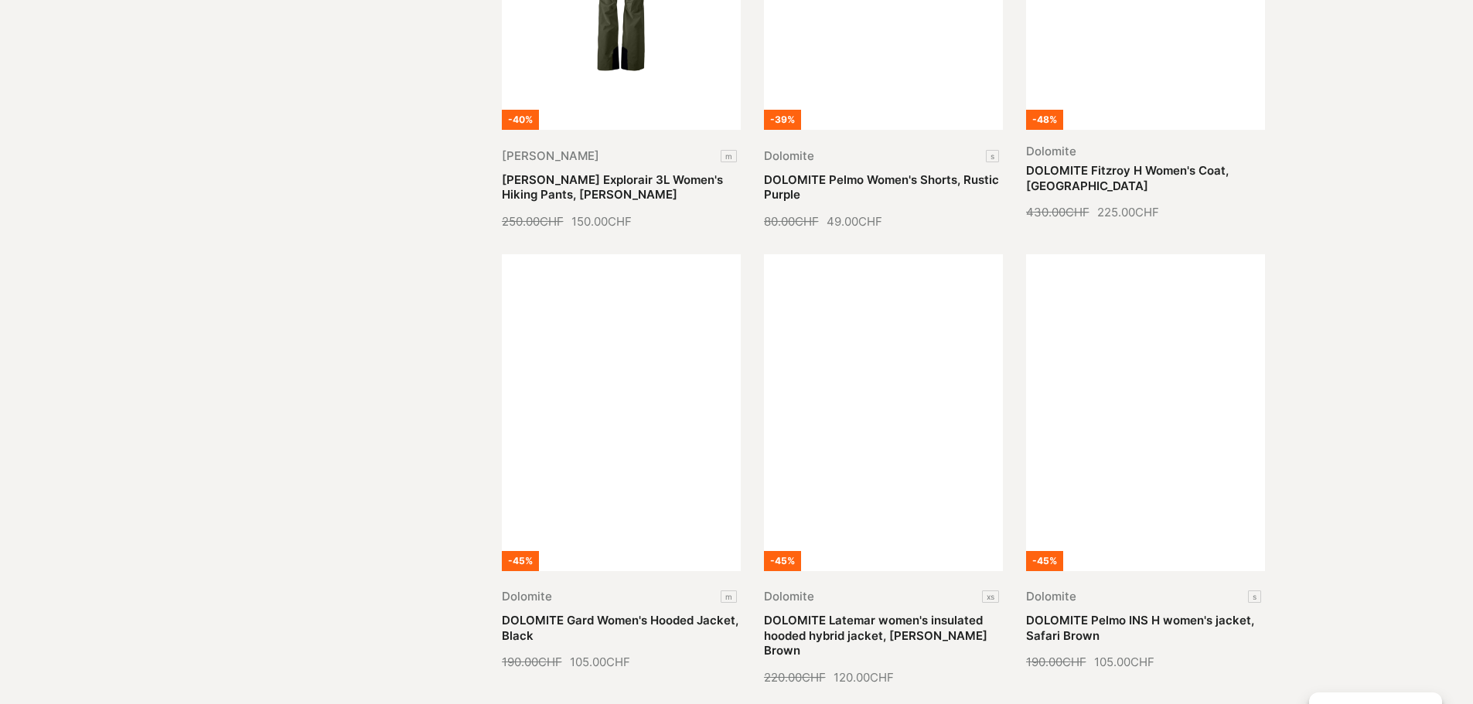
scroll to position [3788, 0]
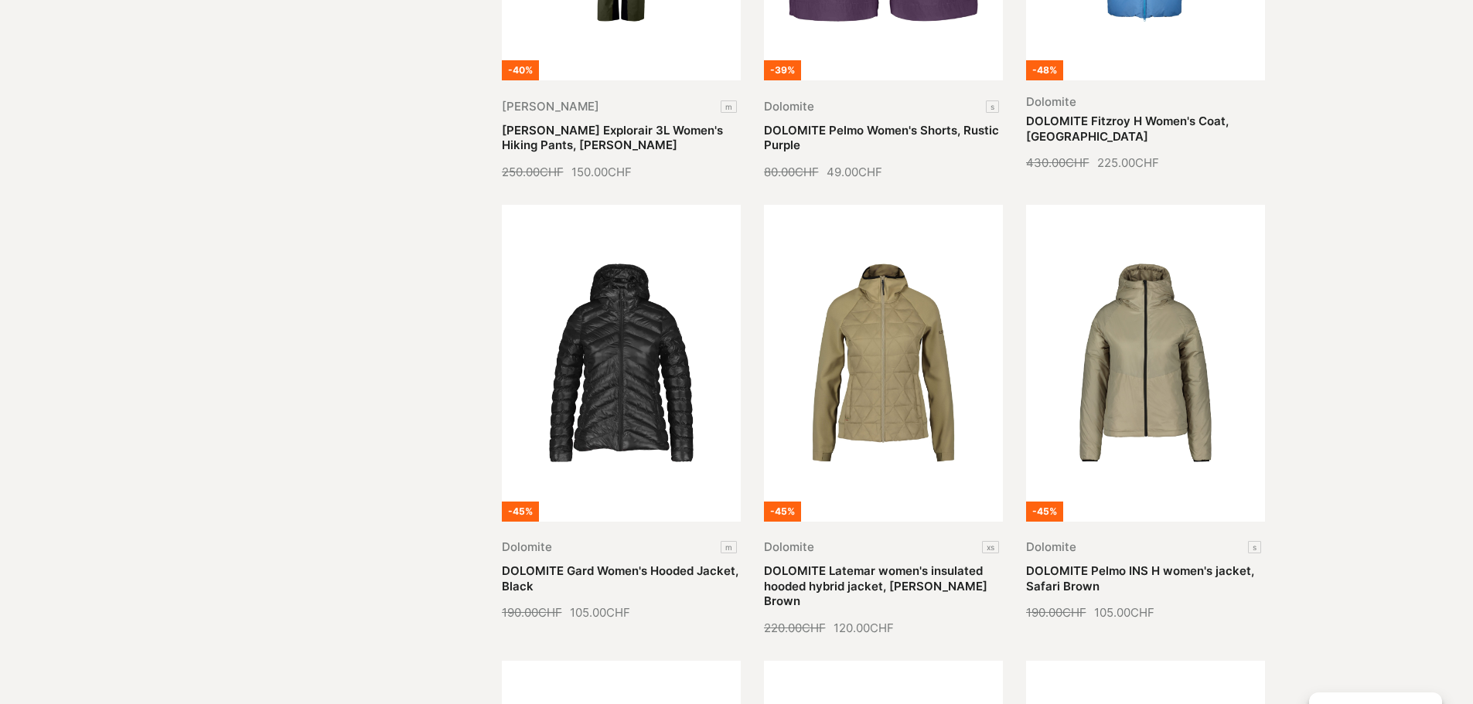
drag, startPoint x: 859, startPoint y: 587, endPoint x: 430, endPoint y: 491, distance: 439.6
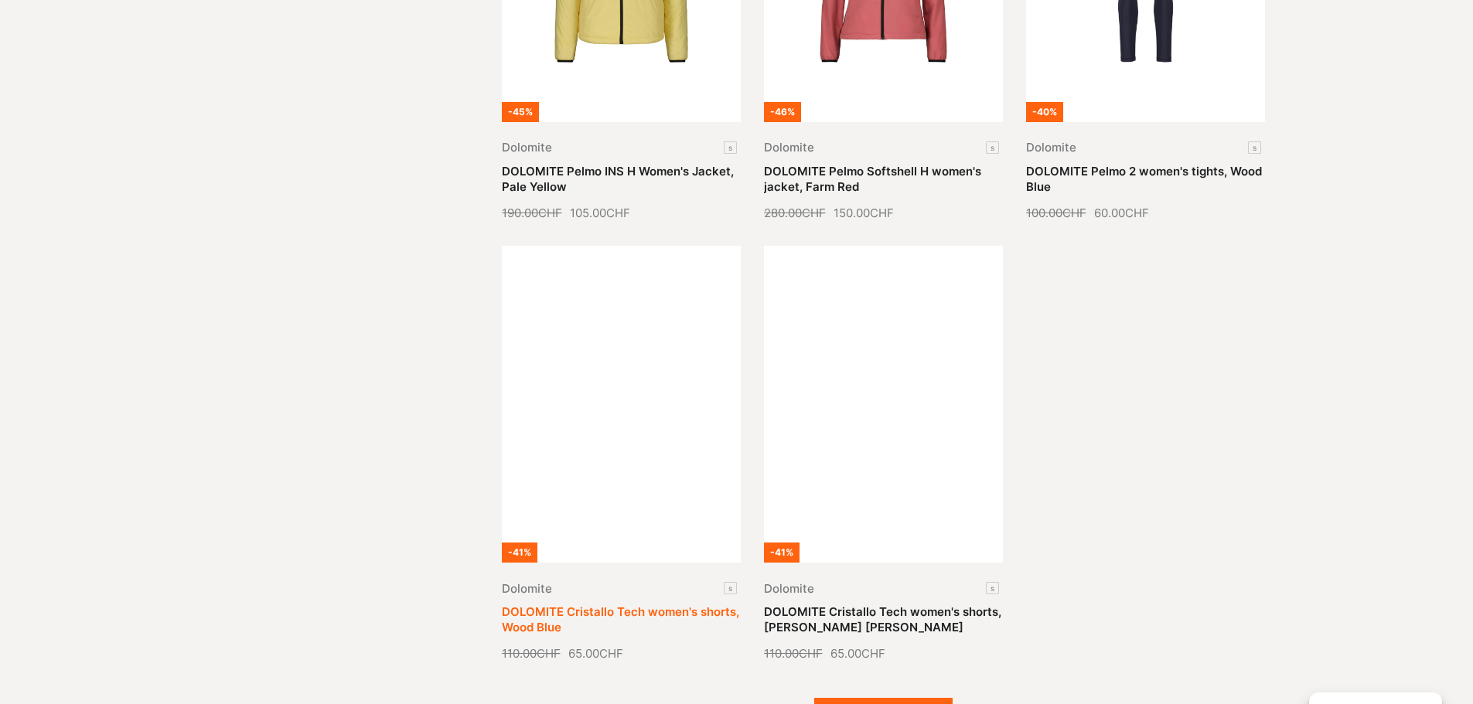
scroll to position [5025, 0]
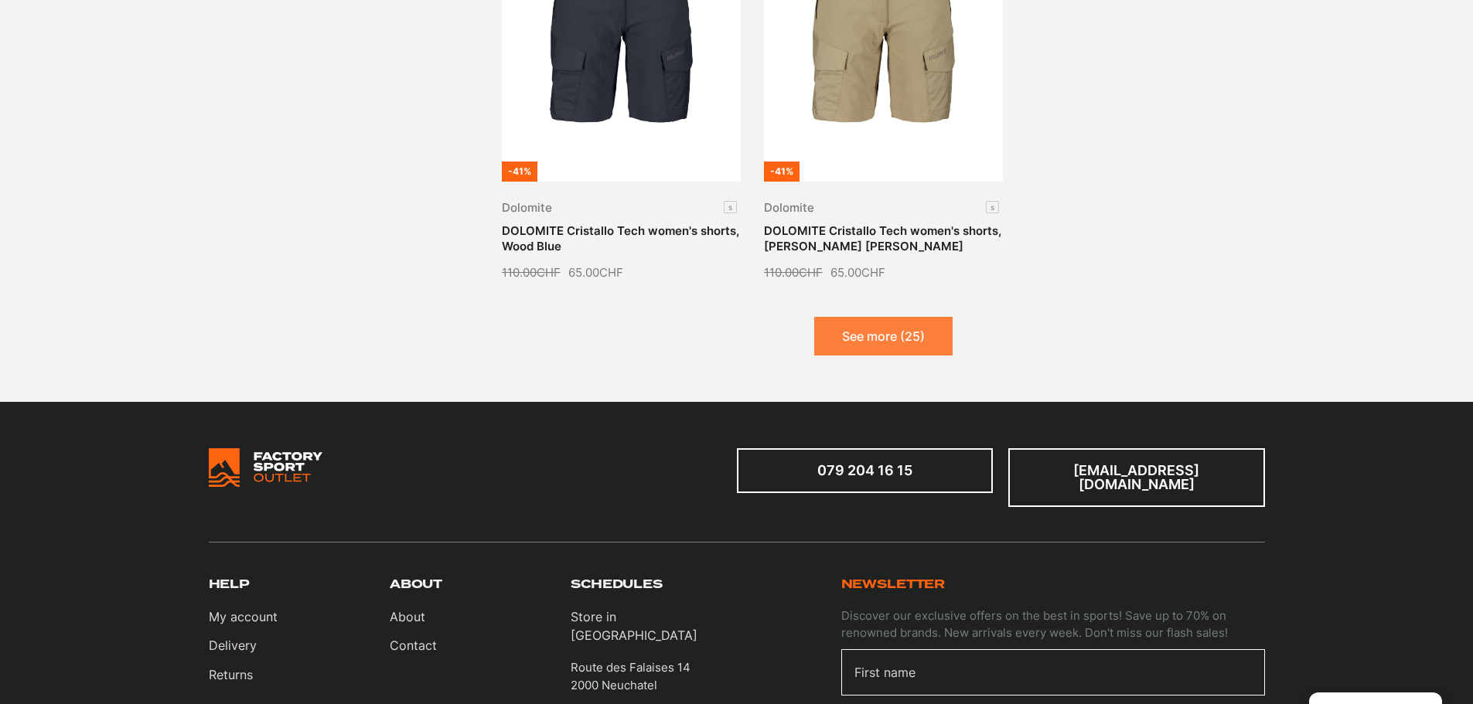
click at [872, 329] on font "See more (25)" at bounding box center [883, 336] width 83 height 15
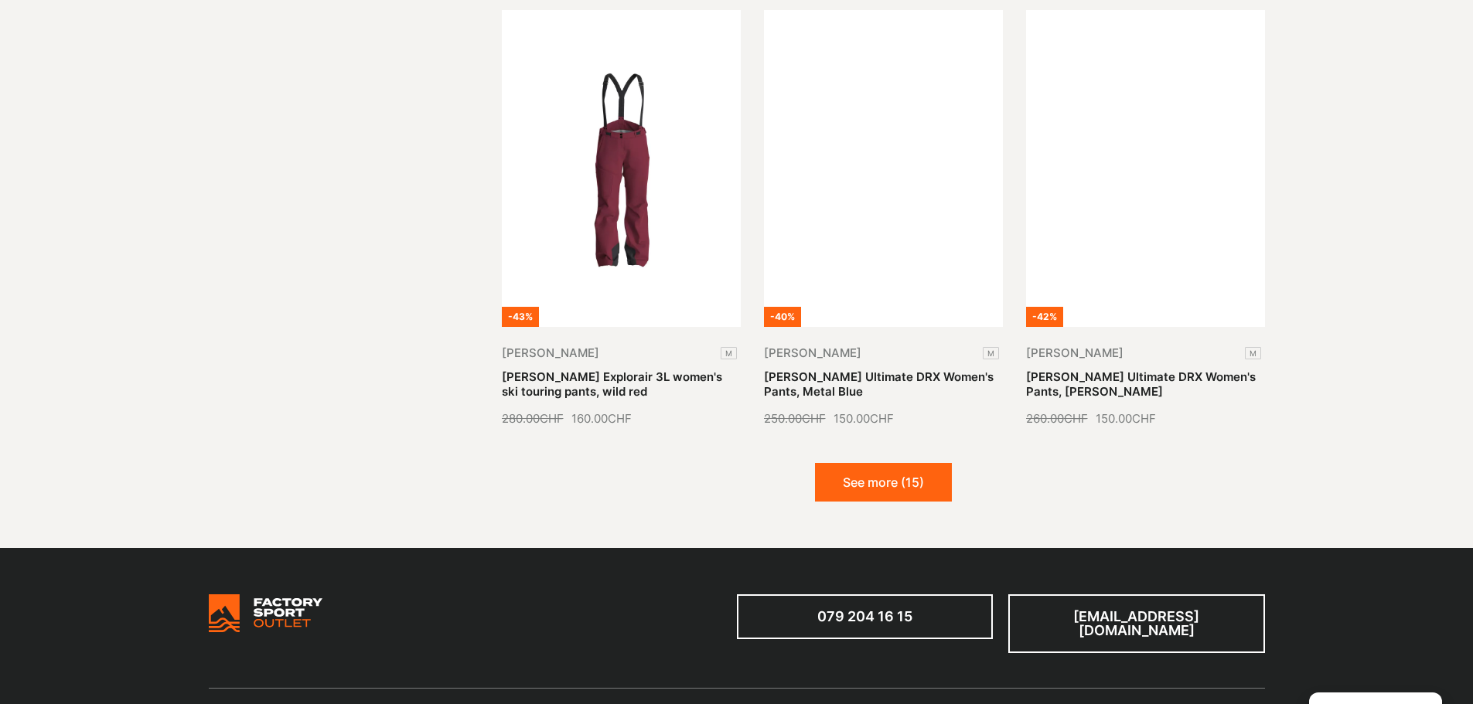
scroll to position [6339, 0]
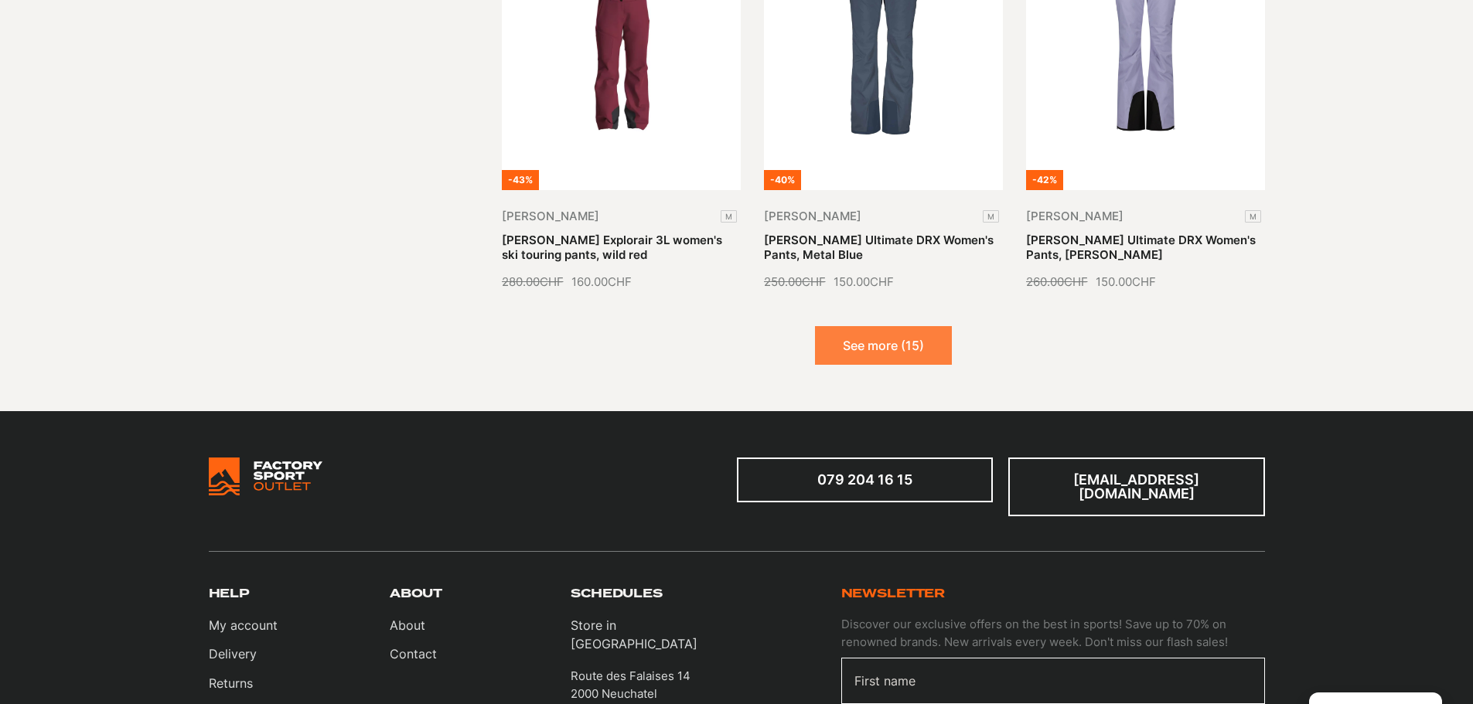
click at [914, 338] on font "See more (15)" at bounding box center [883, 345] width 81 height 15
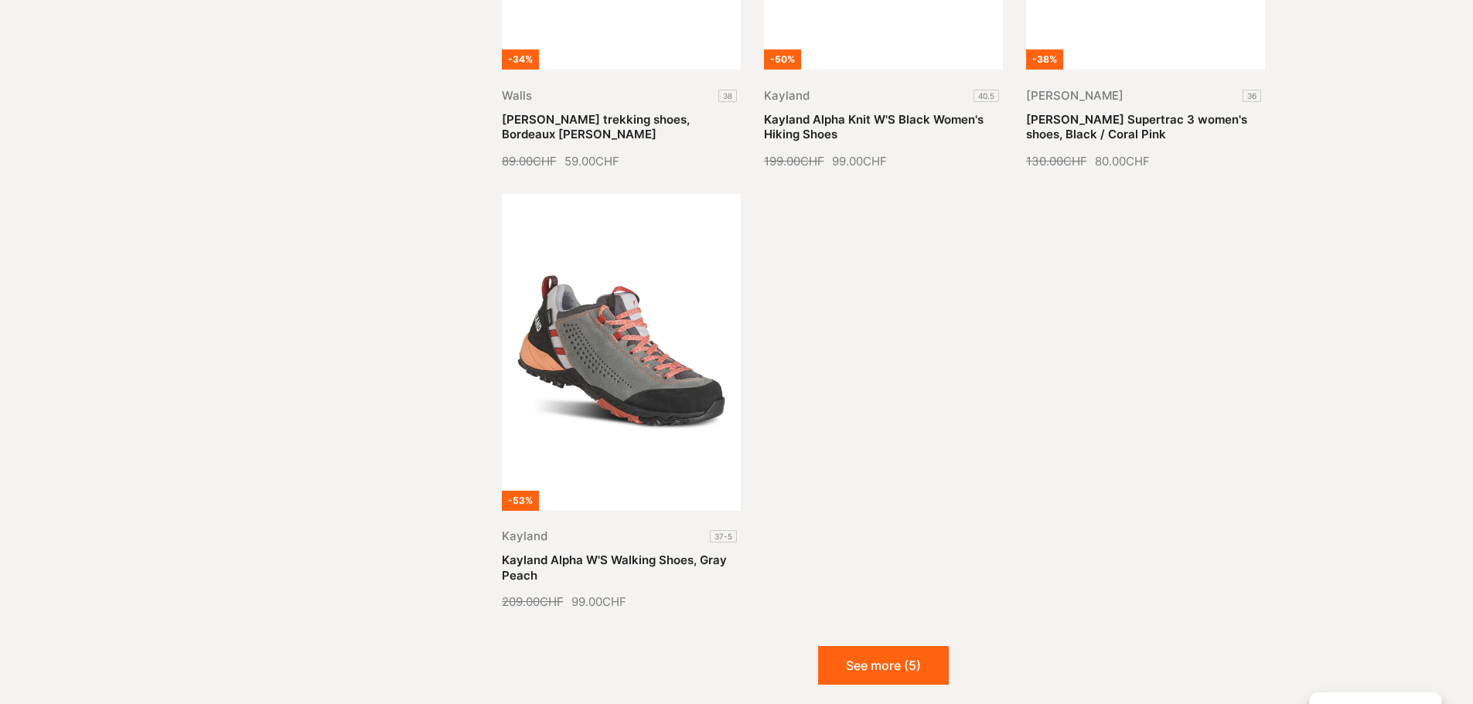
scroll to position [7808, 0]
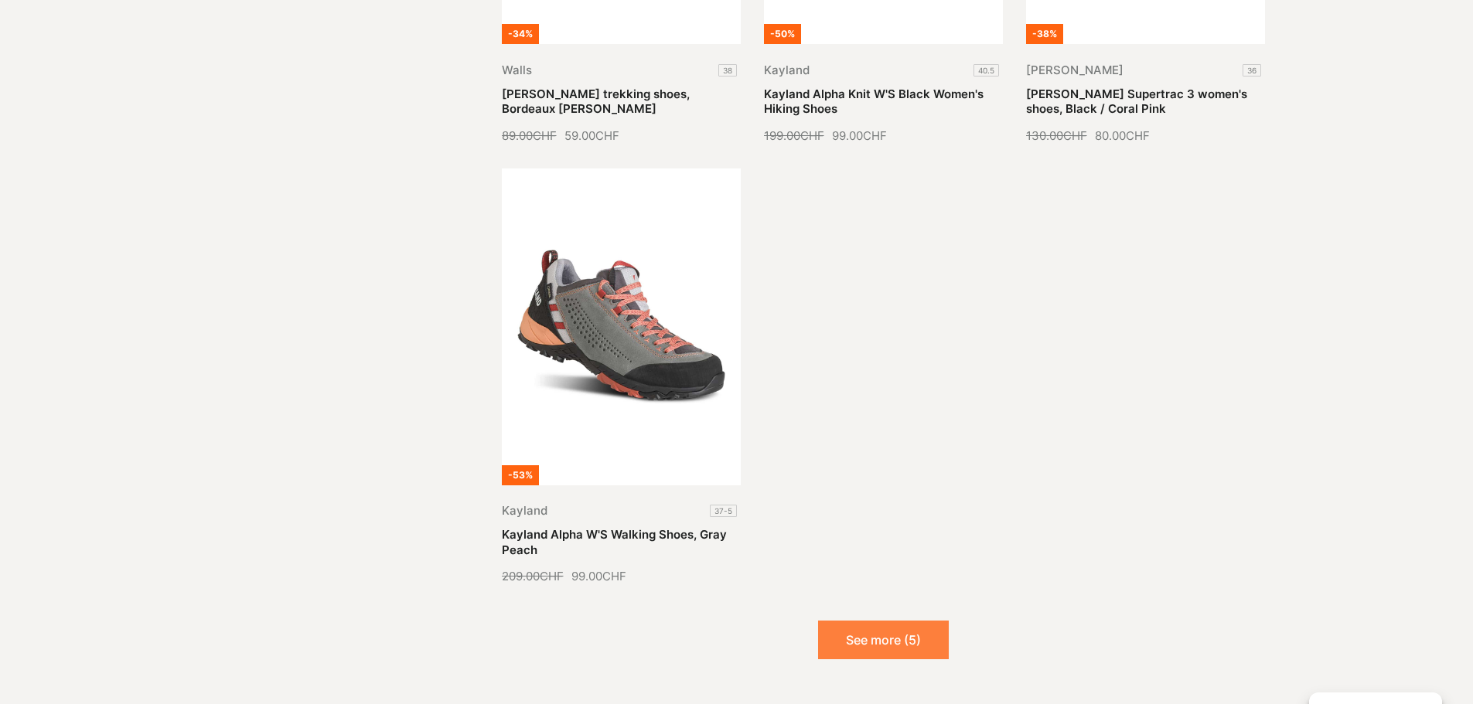
click at [894, 632] on font "See more (5)" at bounding box center [883, 639] width 75 height 15
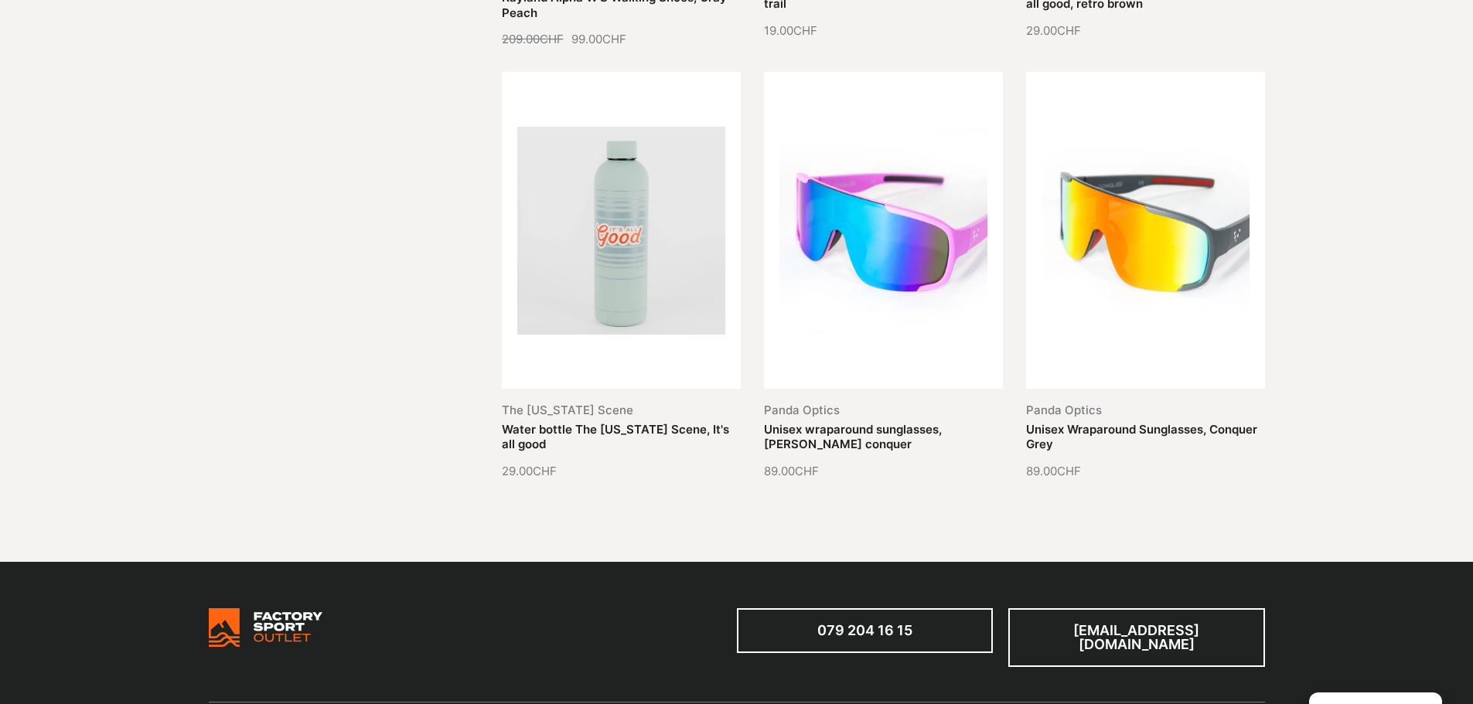
scroll to position [8349, 0]
